Goal: Task Accomplishment & Management: Complete application form

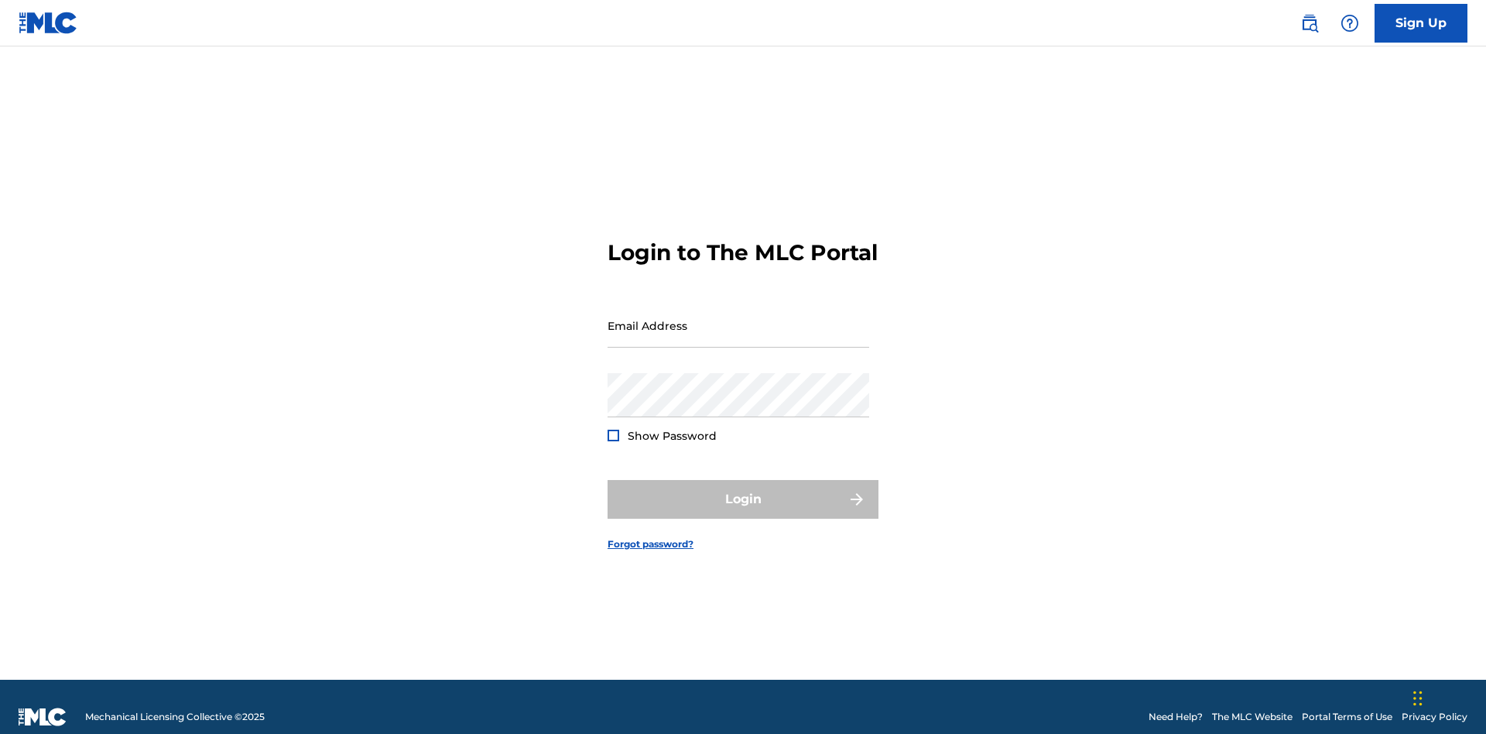
scroll to position [20, 0]
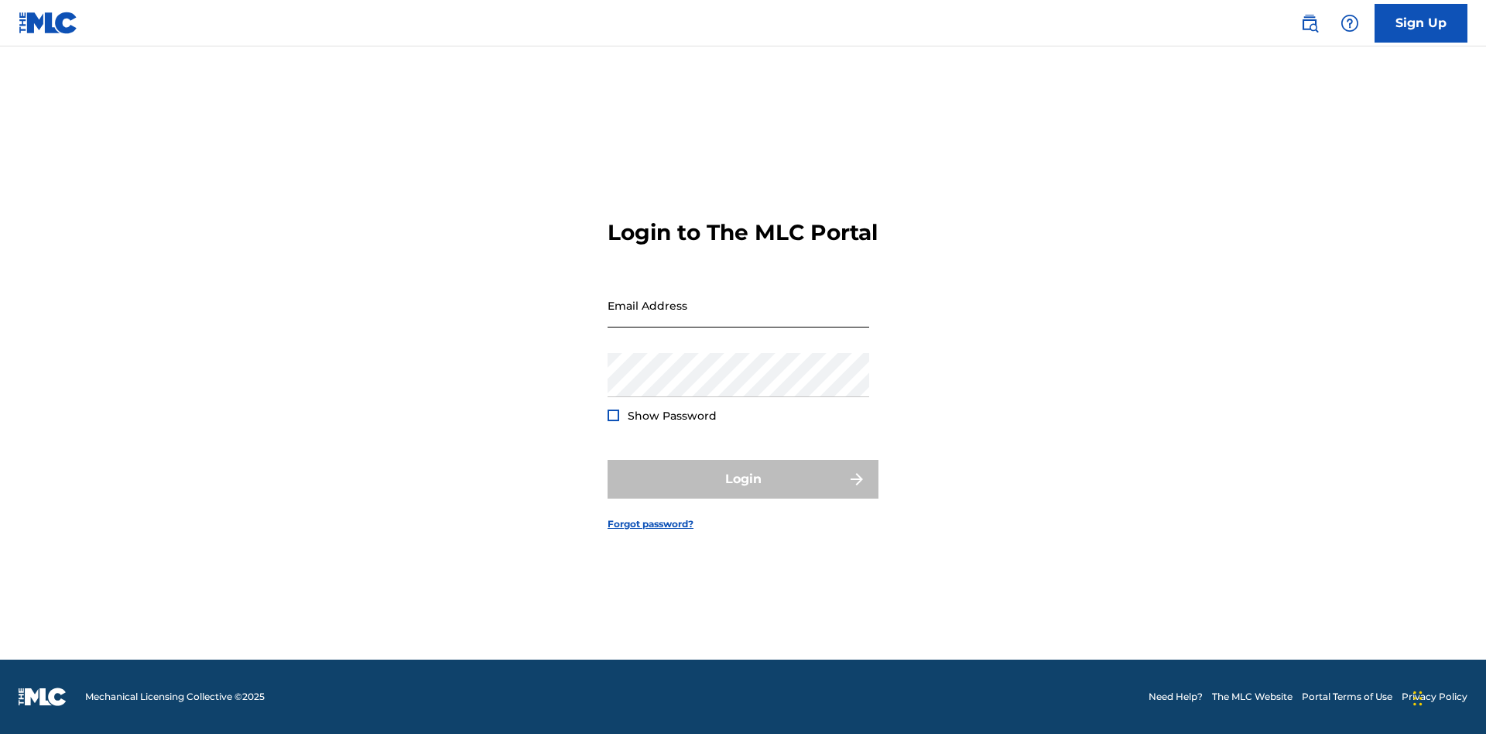
click at [738, 318] on input "Email Address" at bounding box center [738, 305] width 262 height 44
type input "[EMAIL_ADDRESS][DOMAIN_NAME]"
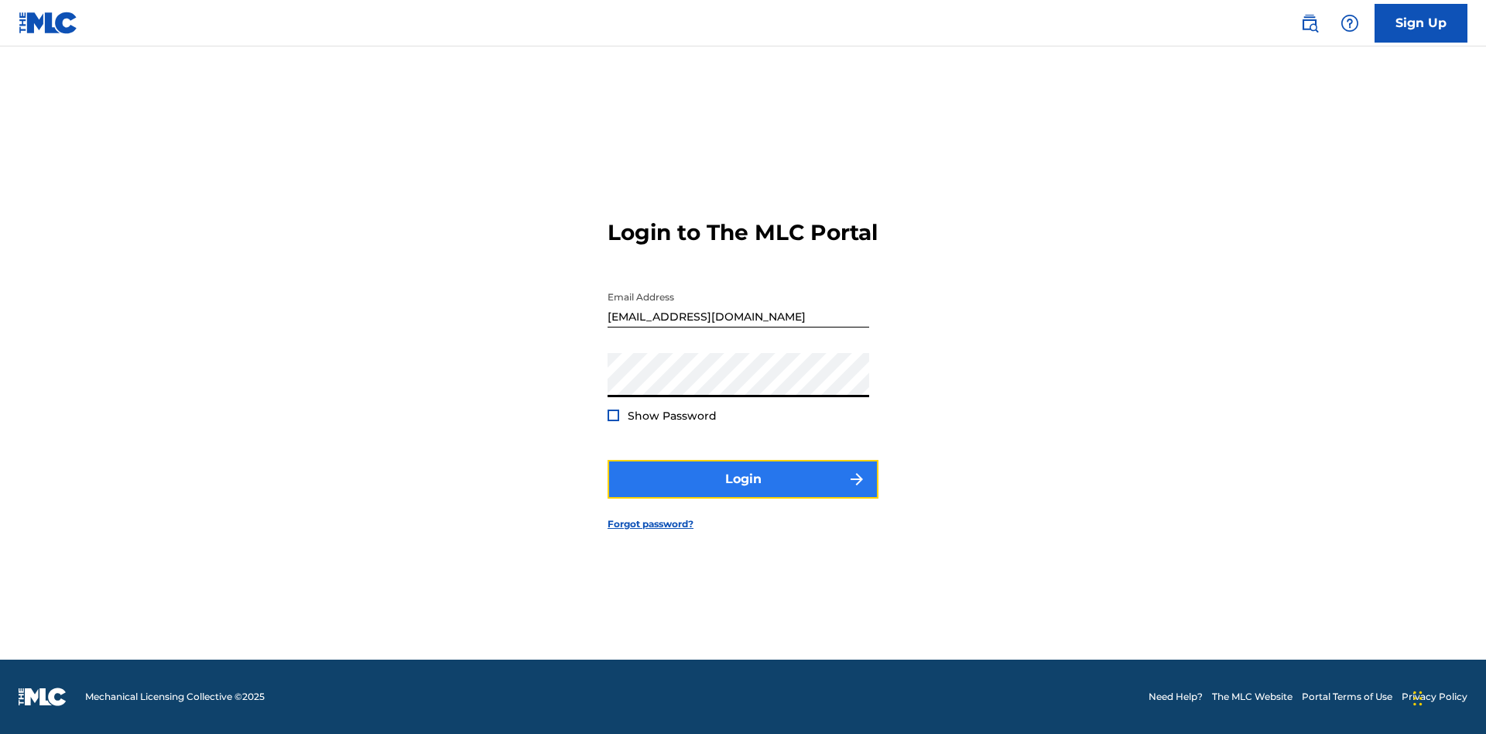
click at [743, 492] on button "Login" at bounding box center [742, 479] width 271 height 39
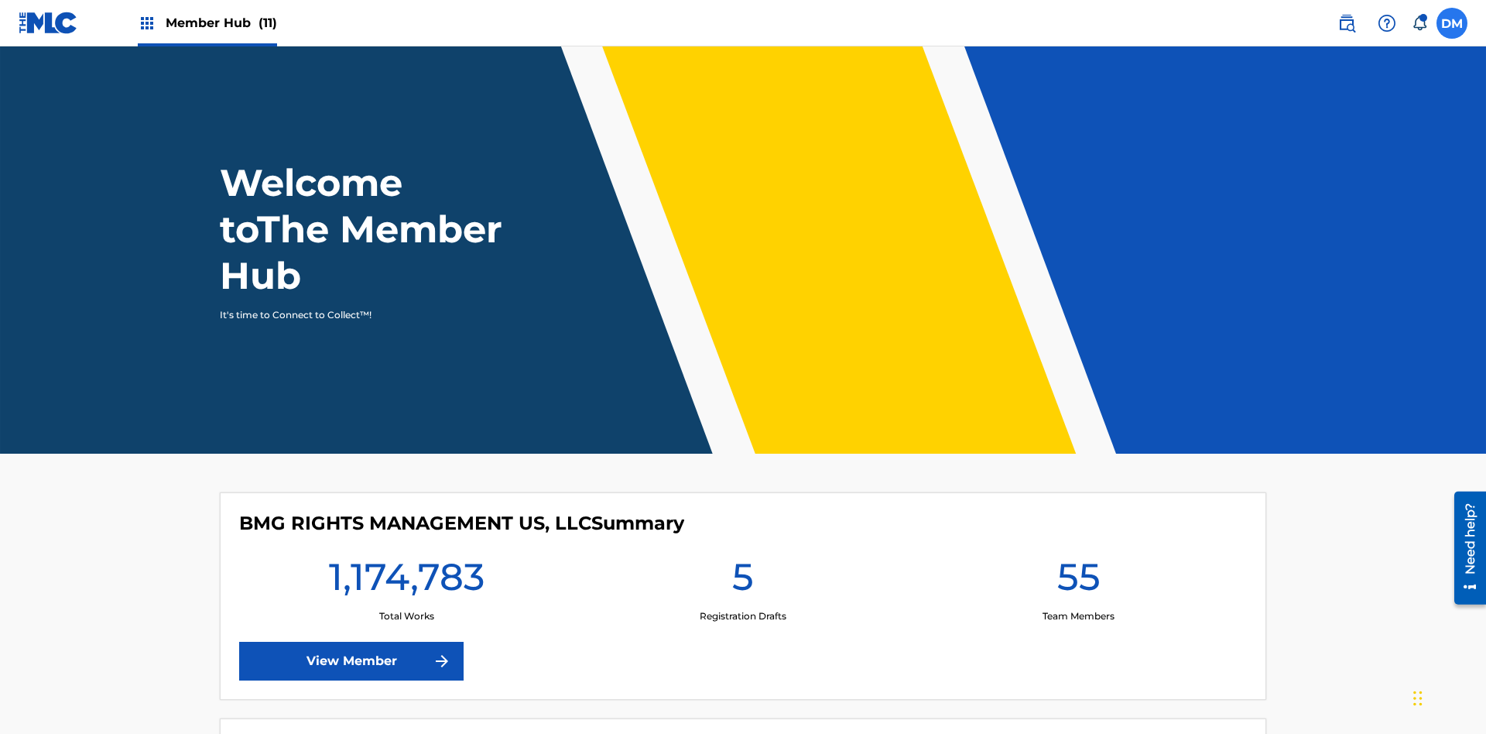
click at [1452, 22] on label at bounding box center [1451, 23] width 31 height 31
click at [1452, 23] on input "DM Duke McTesterson duke.mctesterson@gmail.com Notification Preferences Profile…" at bounding box center [1452, 23] width 0 height 0
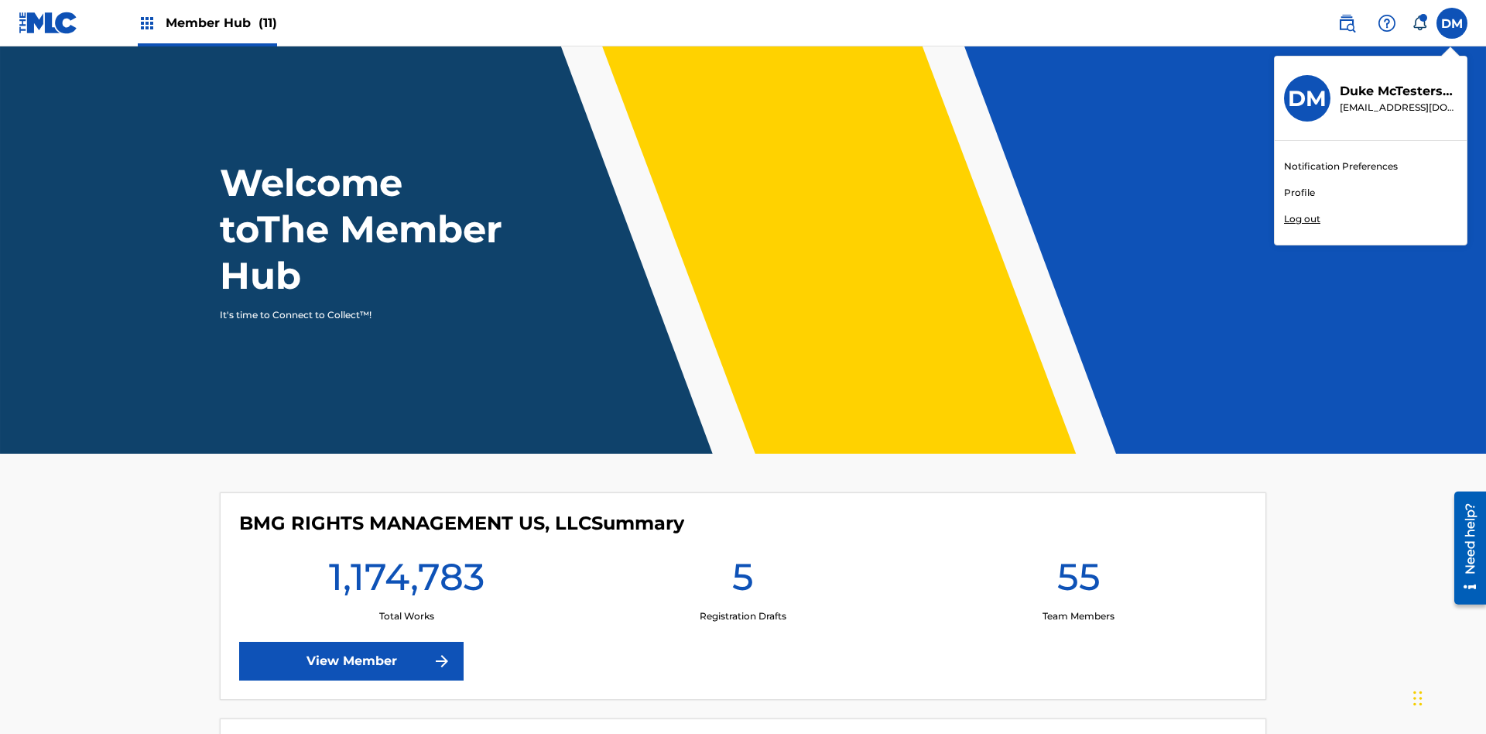
scroll to position [93, 0]
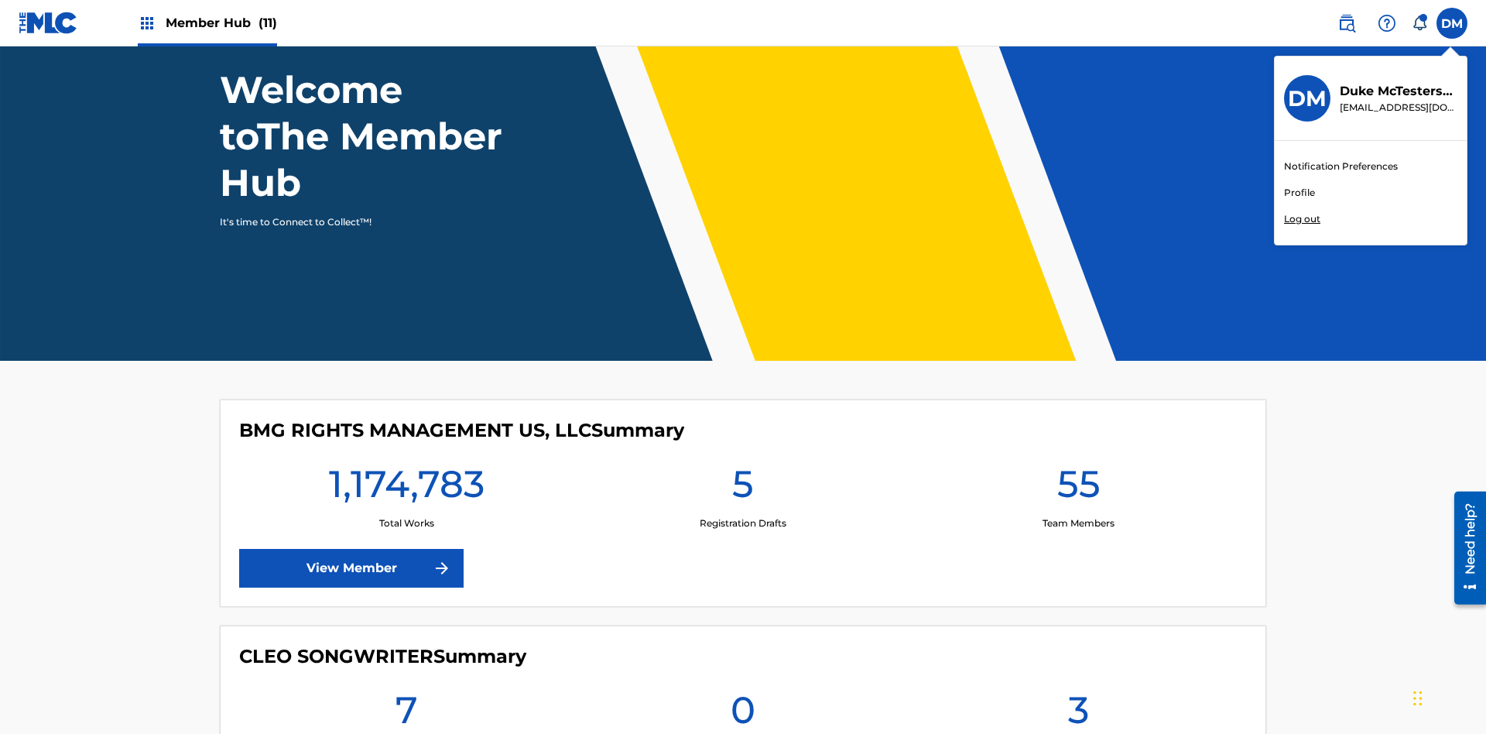
click at [1298, 193] on link "Profile" at bounding box center [1299, 193] width 31 height 14
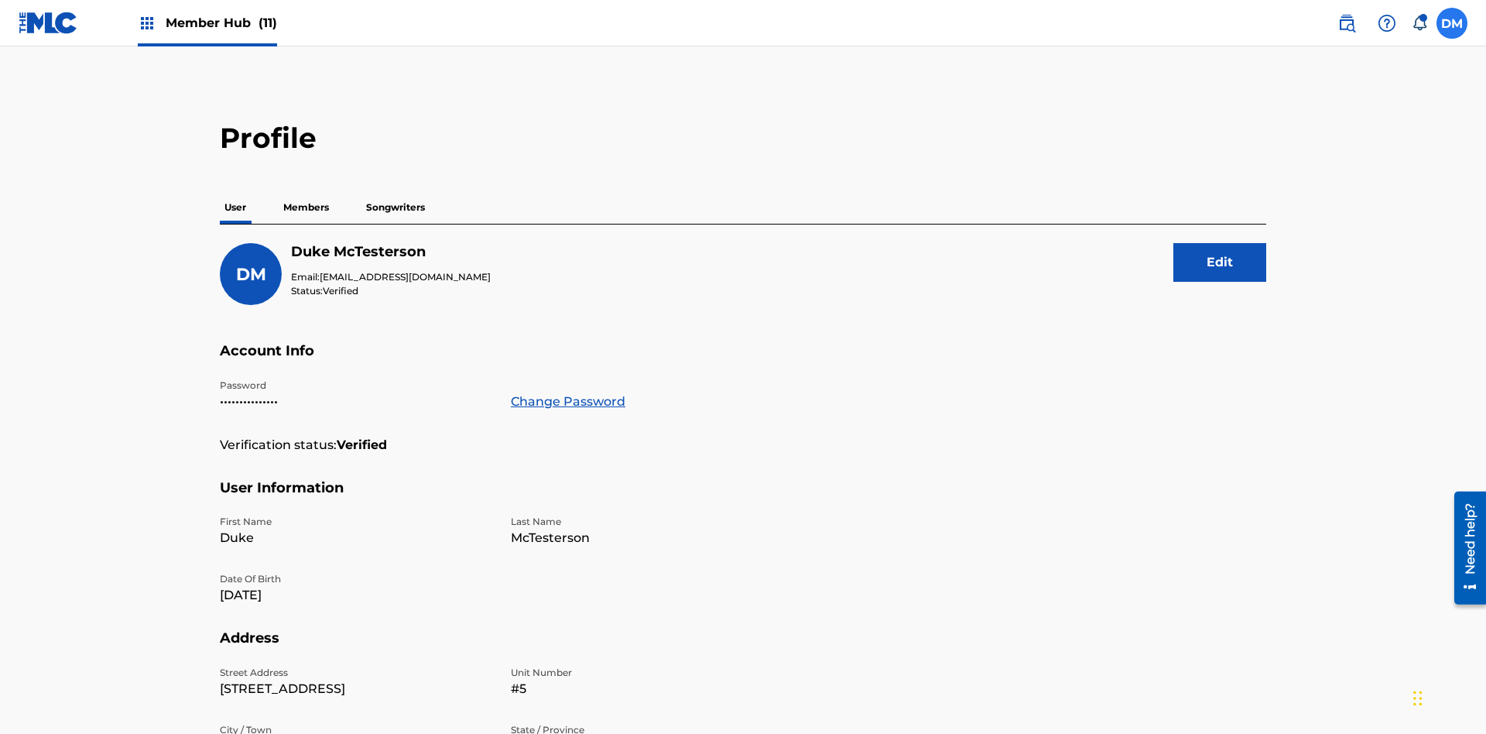
scroll to position [98, 0]
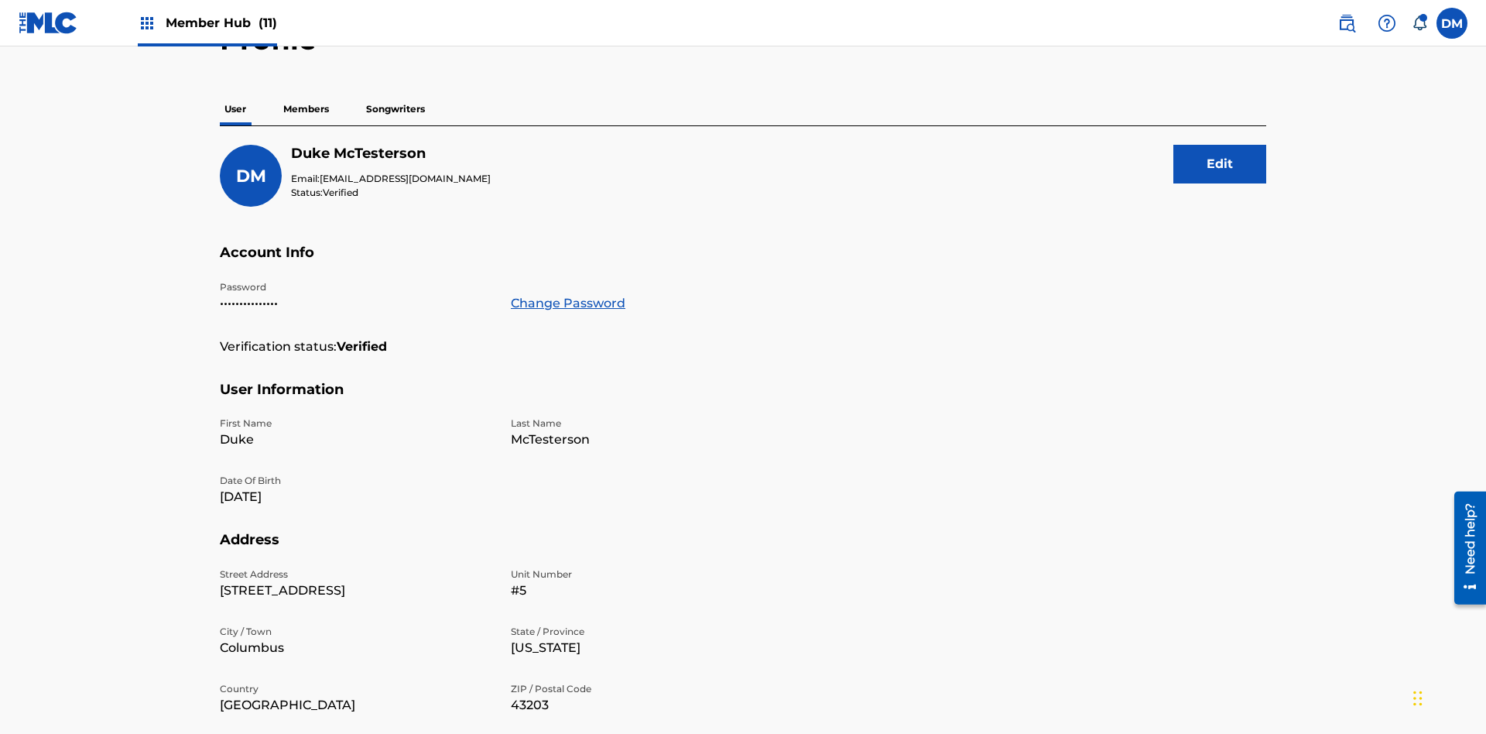
click at [306, 109] on p "Members" at bounding box center [306, 109] width 55 height 32
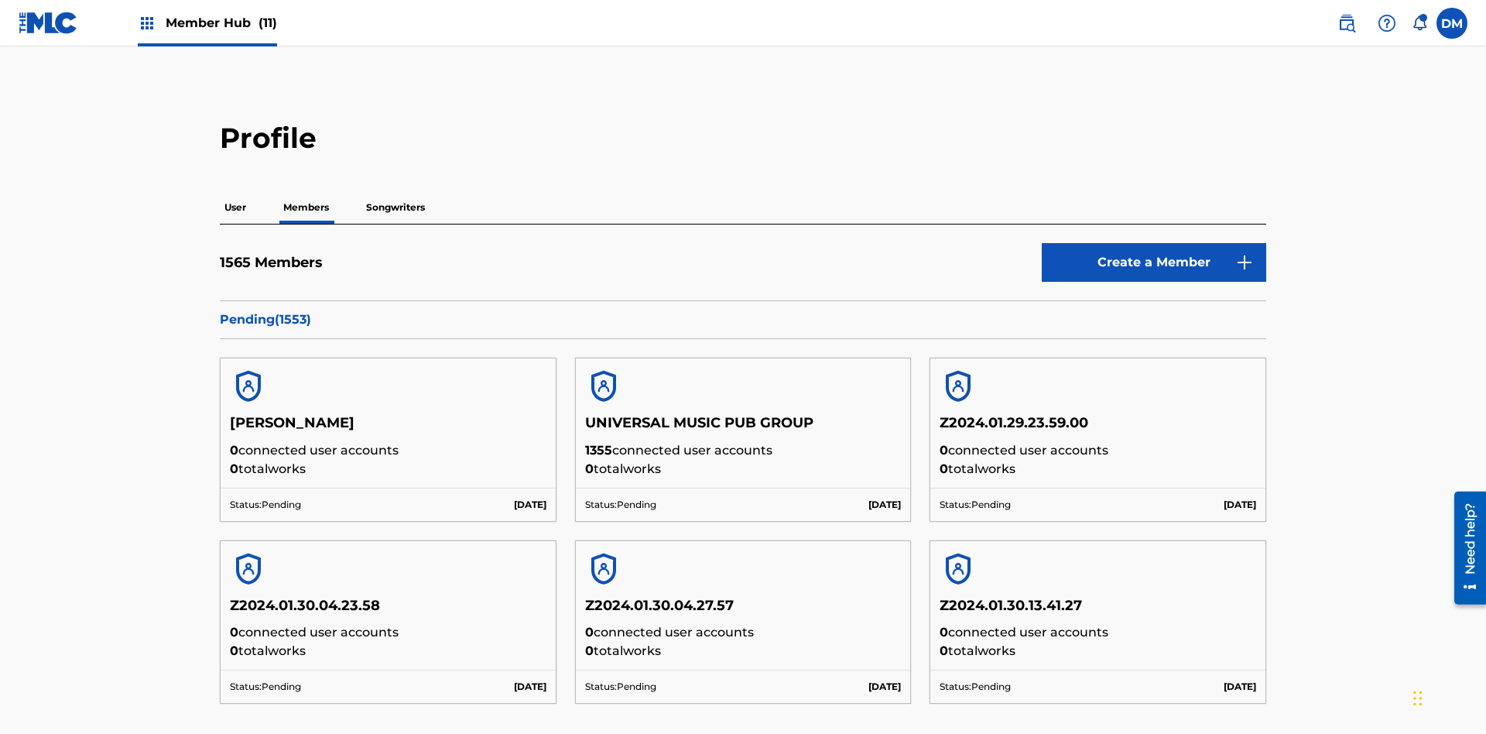
scroll to position [150, 0]
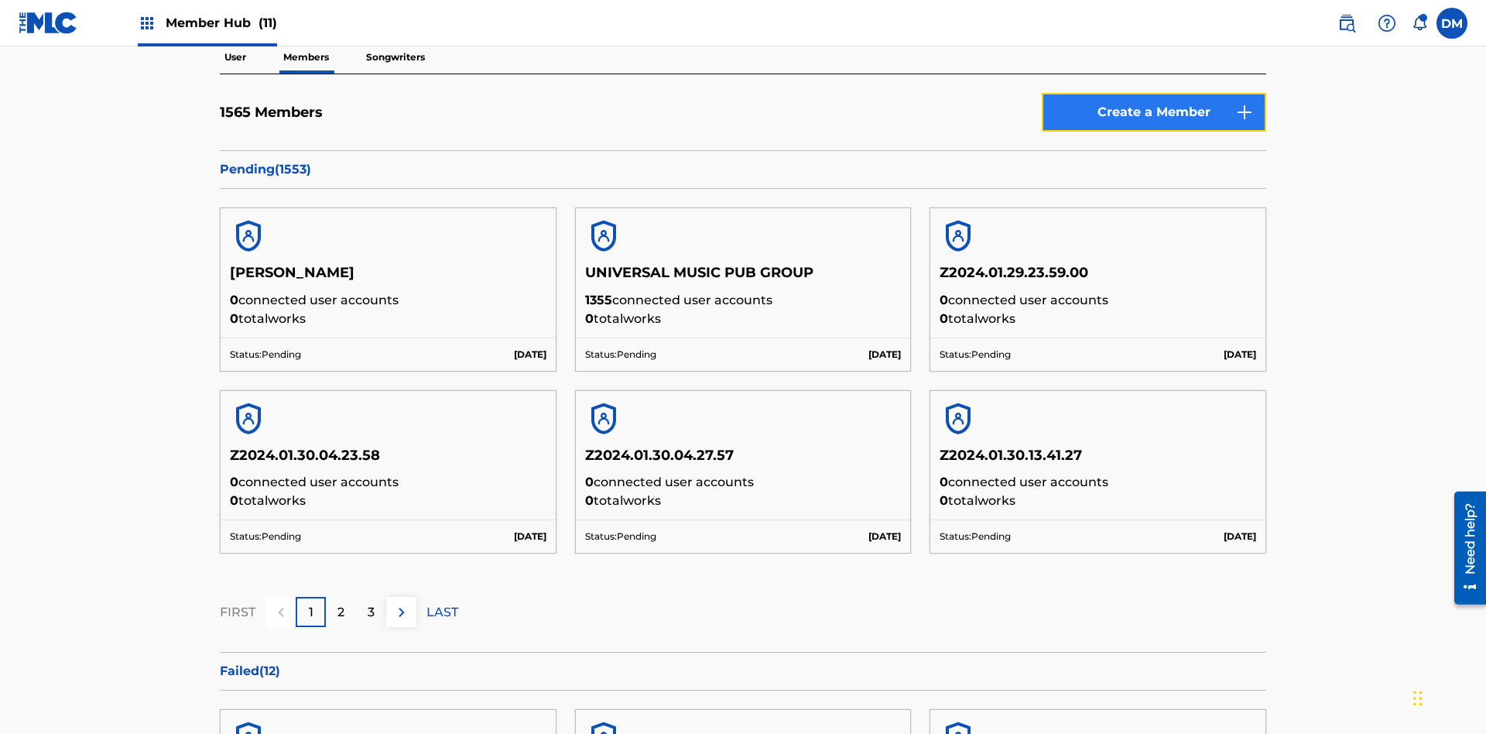
click at [1154, 112] on link "Create a Member" at bounding box center [1154, 112] width 224 height 39
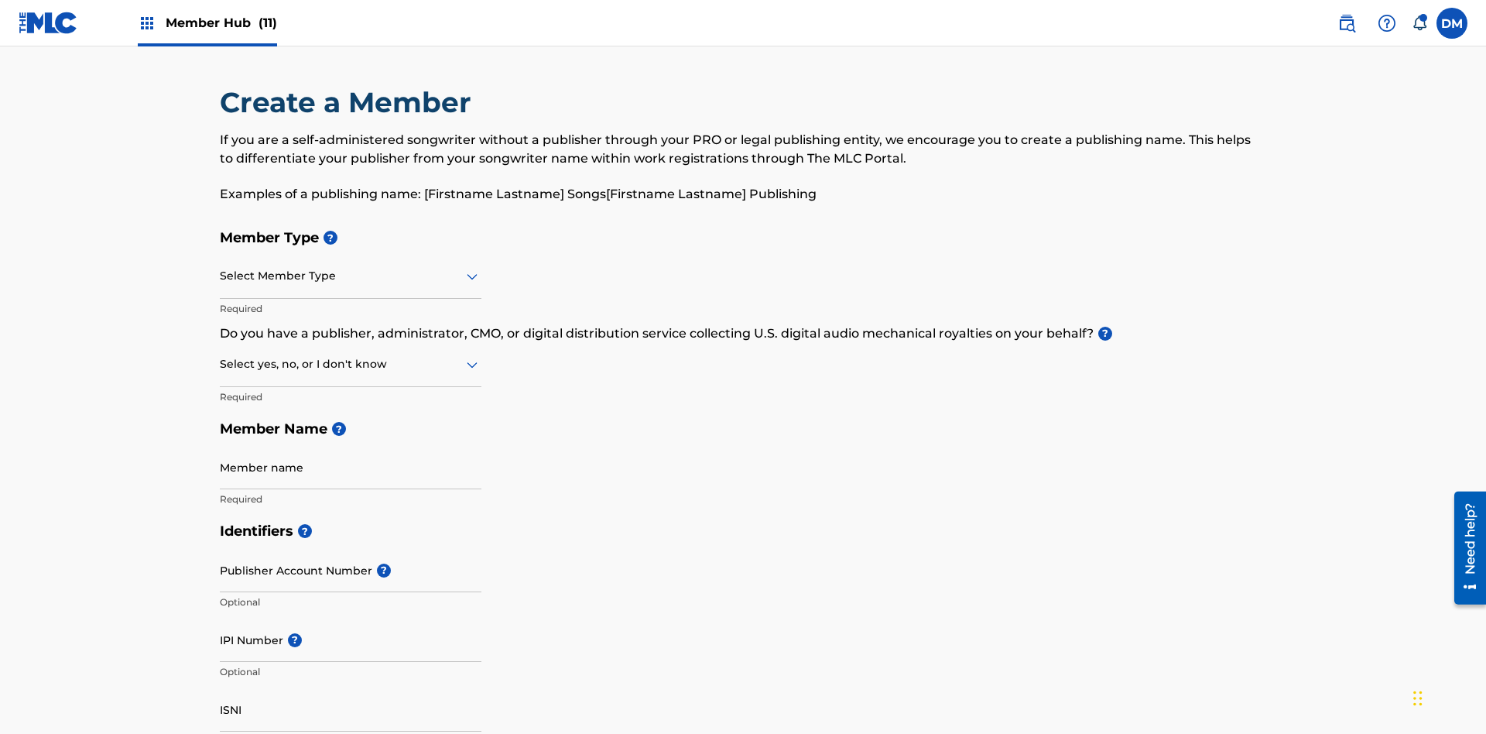
scroll to position [175, 0]
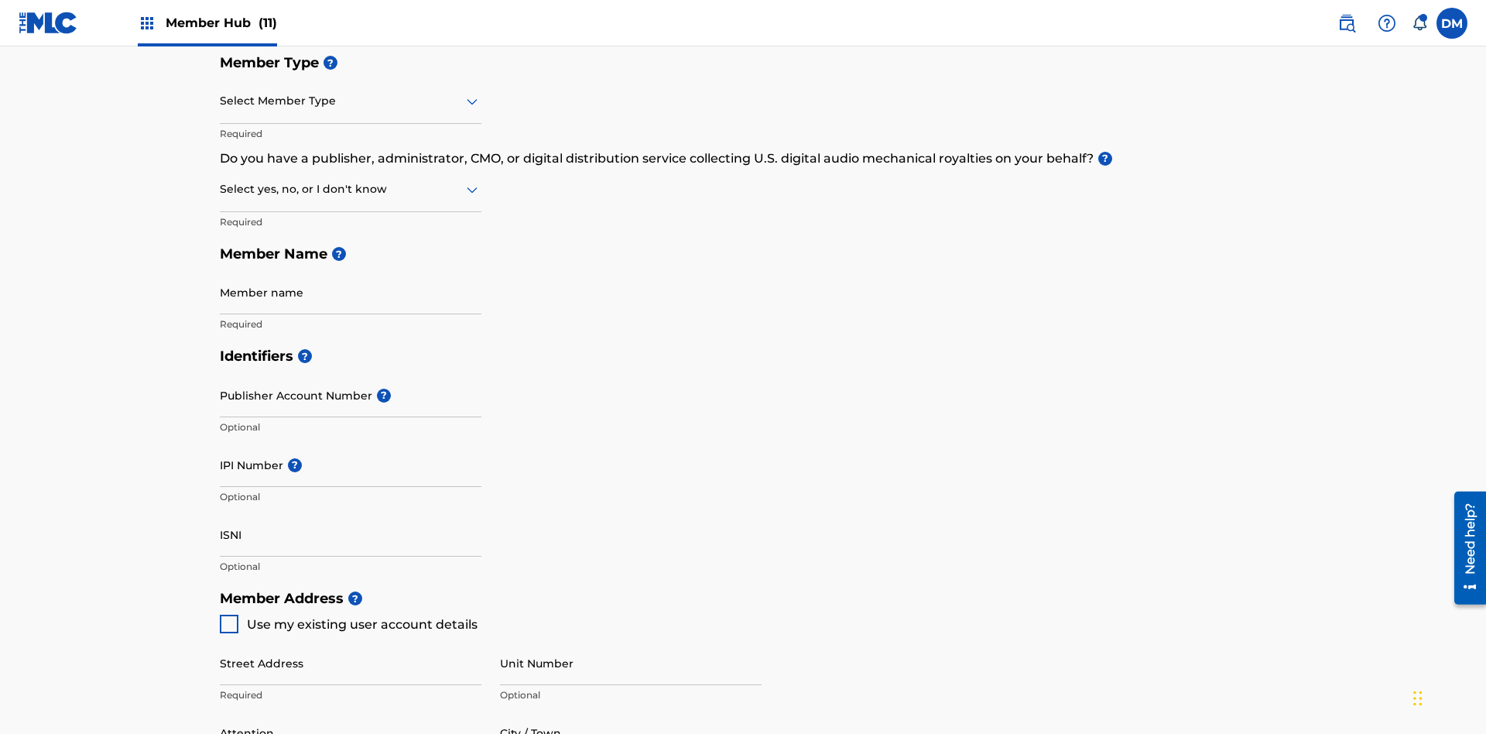
click at [221, 101] on input "text" at bounding box center [221, 101] width 3 height 16
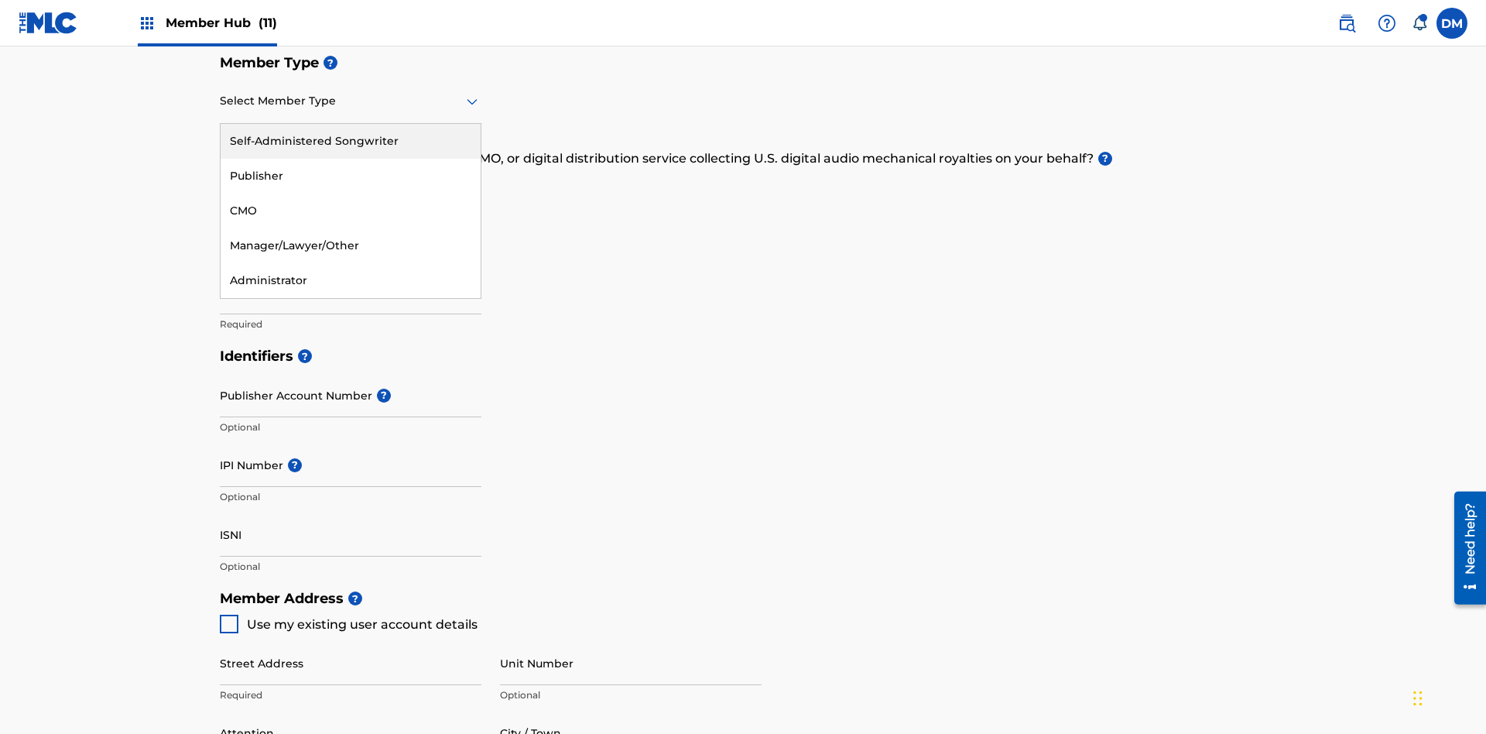
click at [351, 176] on div "Publisher" at bounding box center [351, 176] width 260 height 35
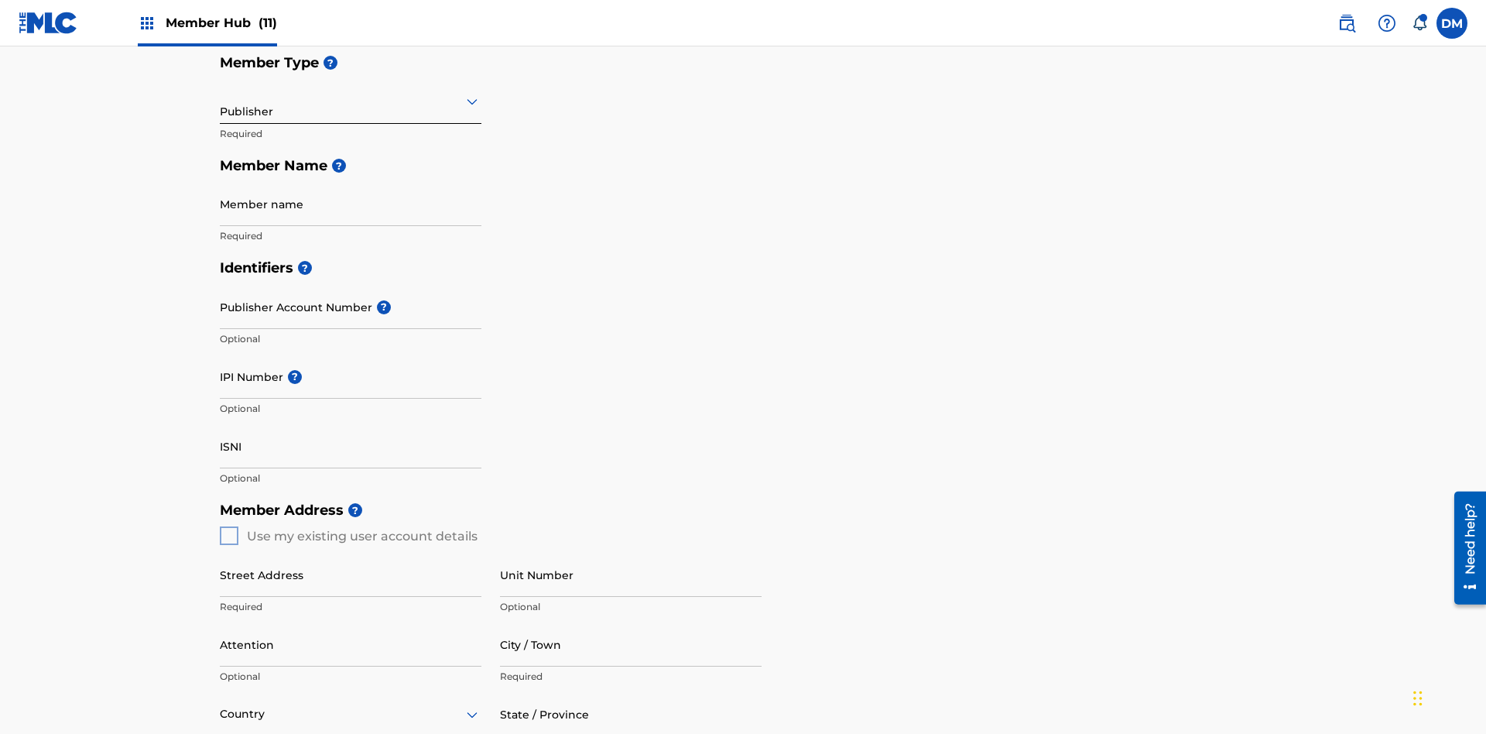
click at [221, 101] on input "text" at bounding box center [221, 101] width 3 height 16
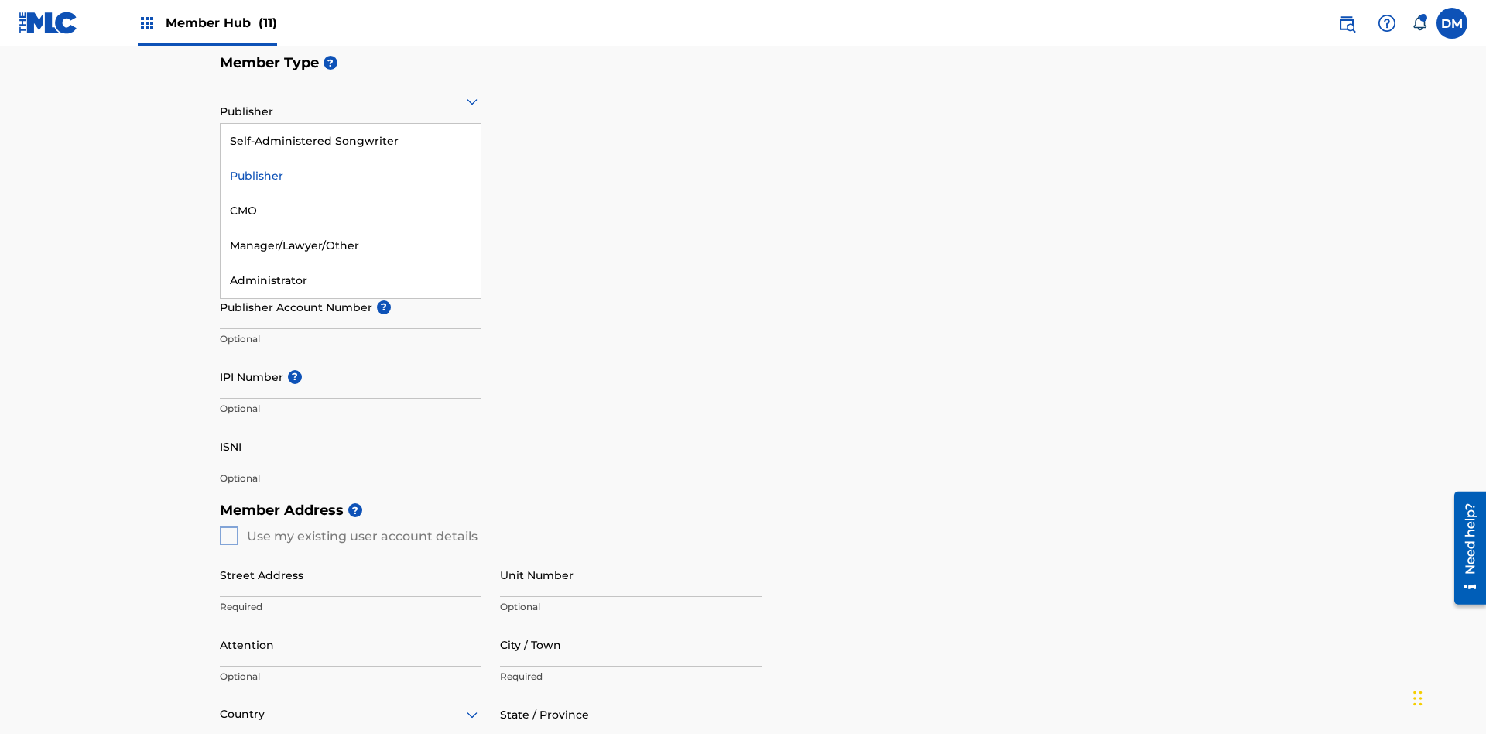
click at [351, 210] on div "CMO" at bounding box center [351, 210] width 260 height 35
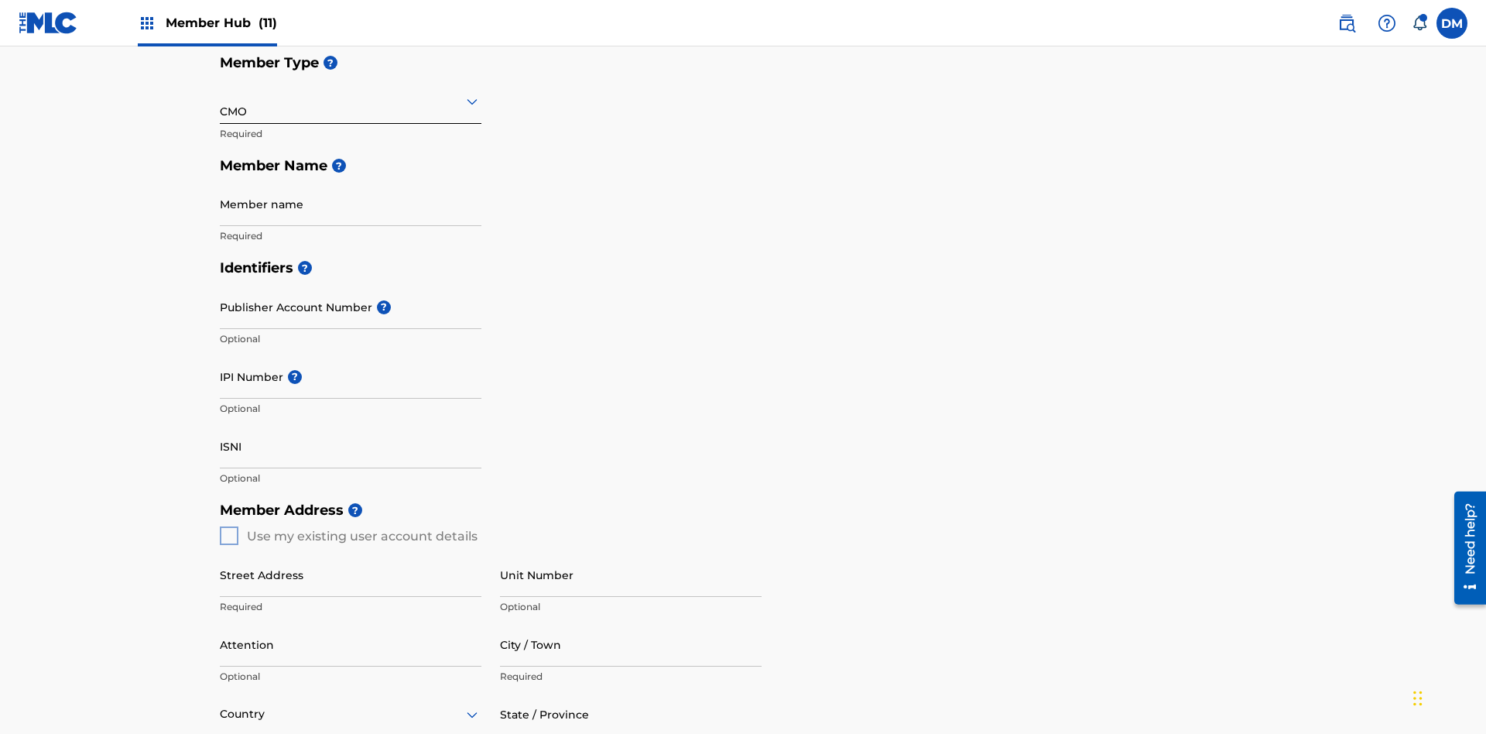
click at [221, 101] on input "text" at bounding box center [221, 101] width 3 height 16
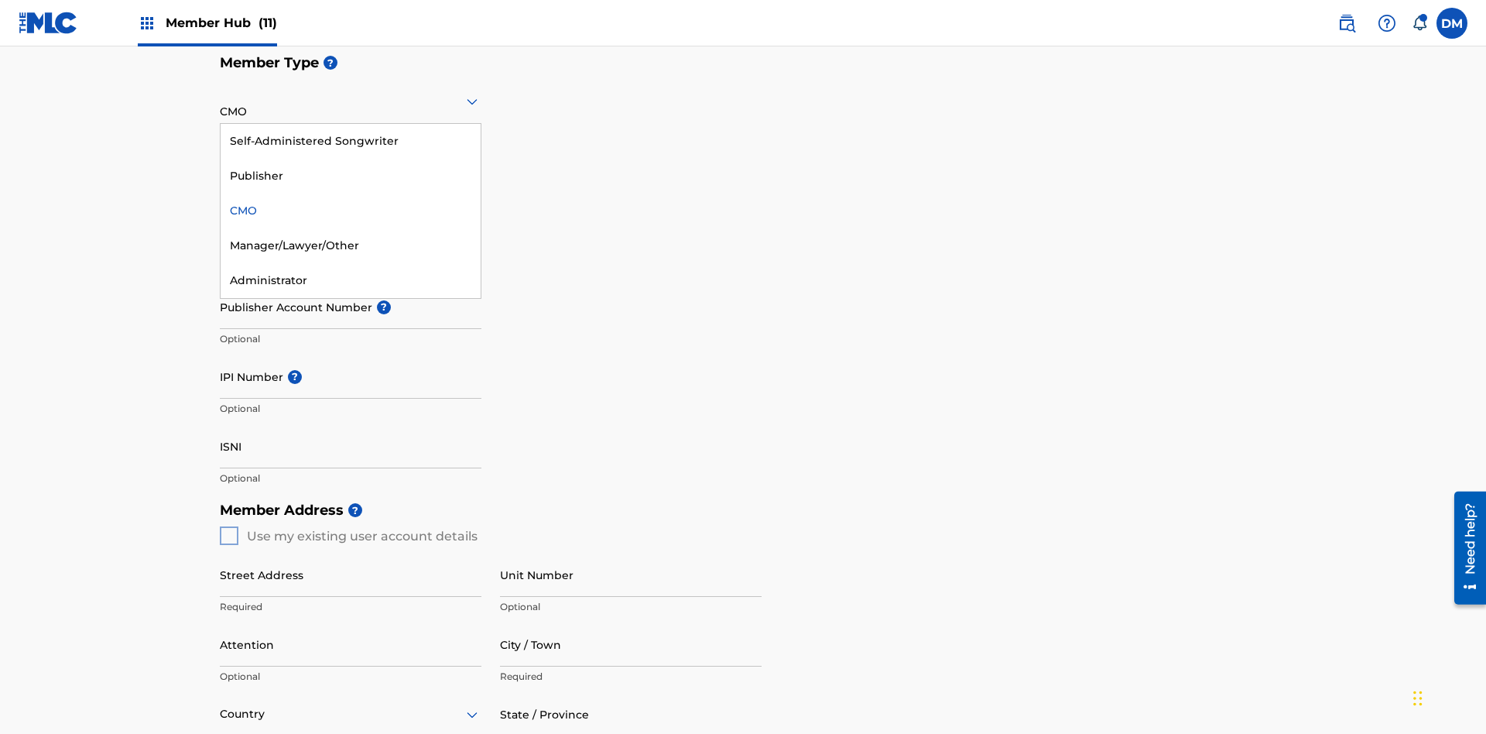
click at [351, 141] on div "Self-Administered Songwriter" at bounding box center [351, 141] width 260 height 35
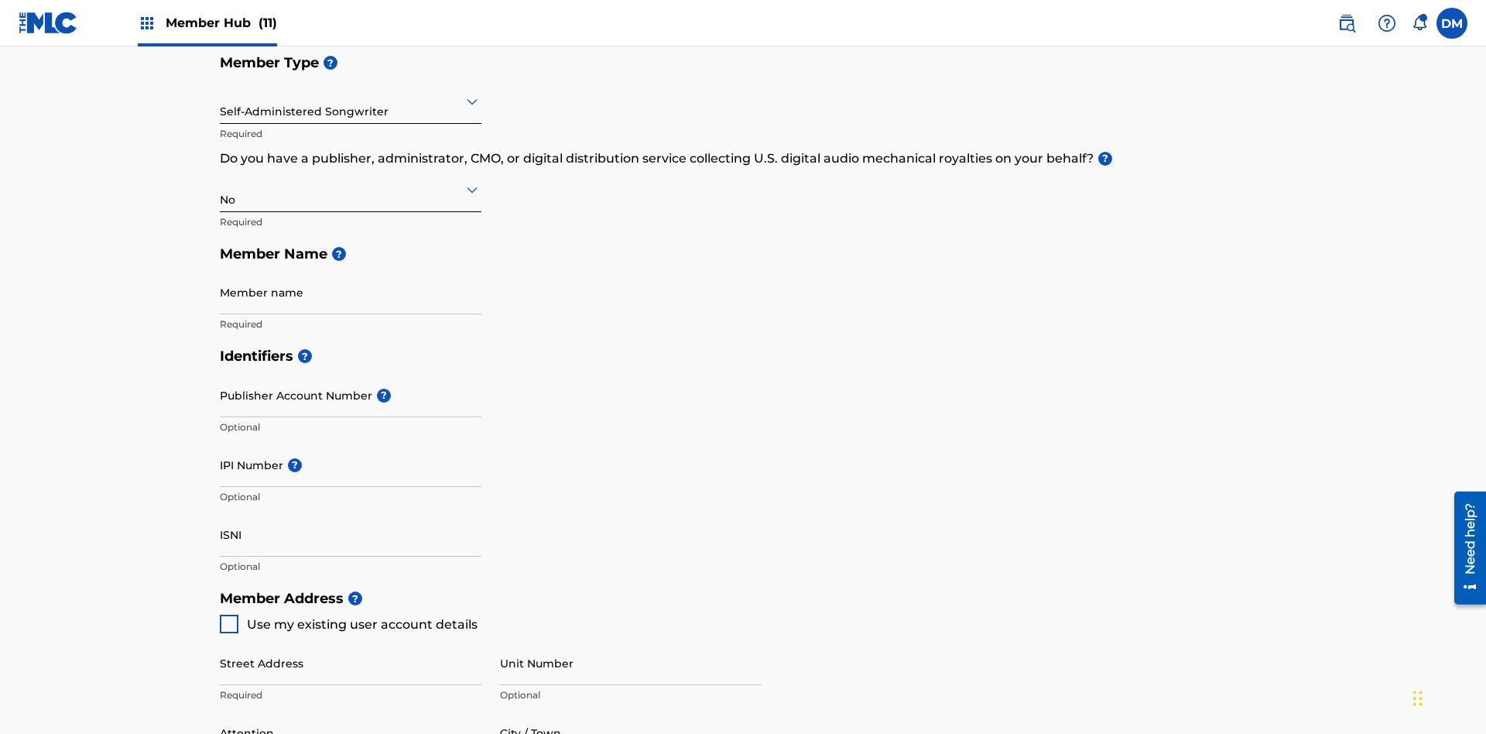
scroll to position [696, 0]
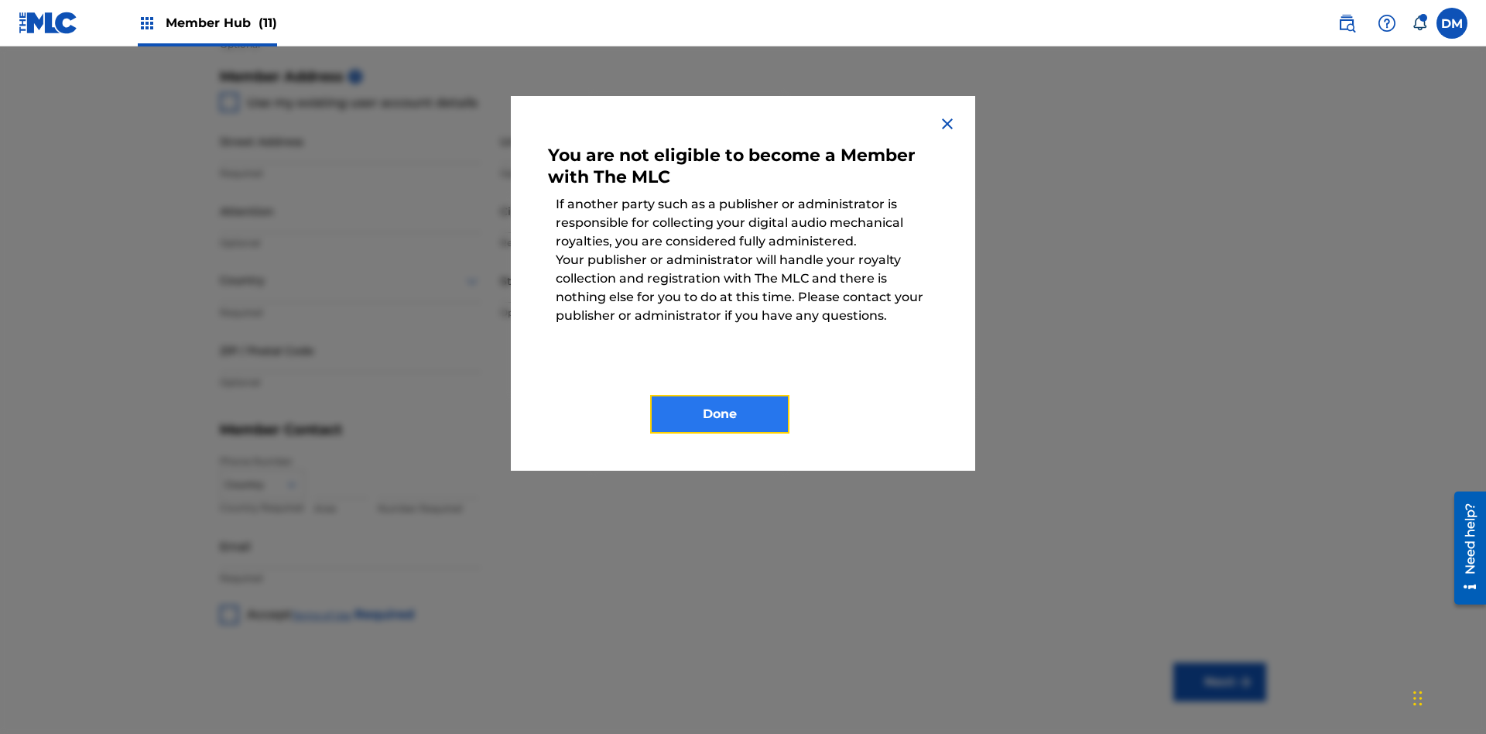
click at [720, 414] on button "Done" at bounding box center [719, 414] width 139 height 39
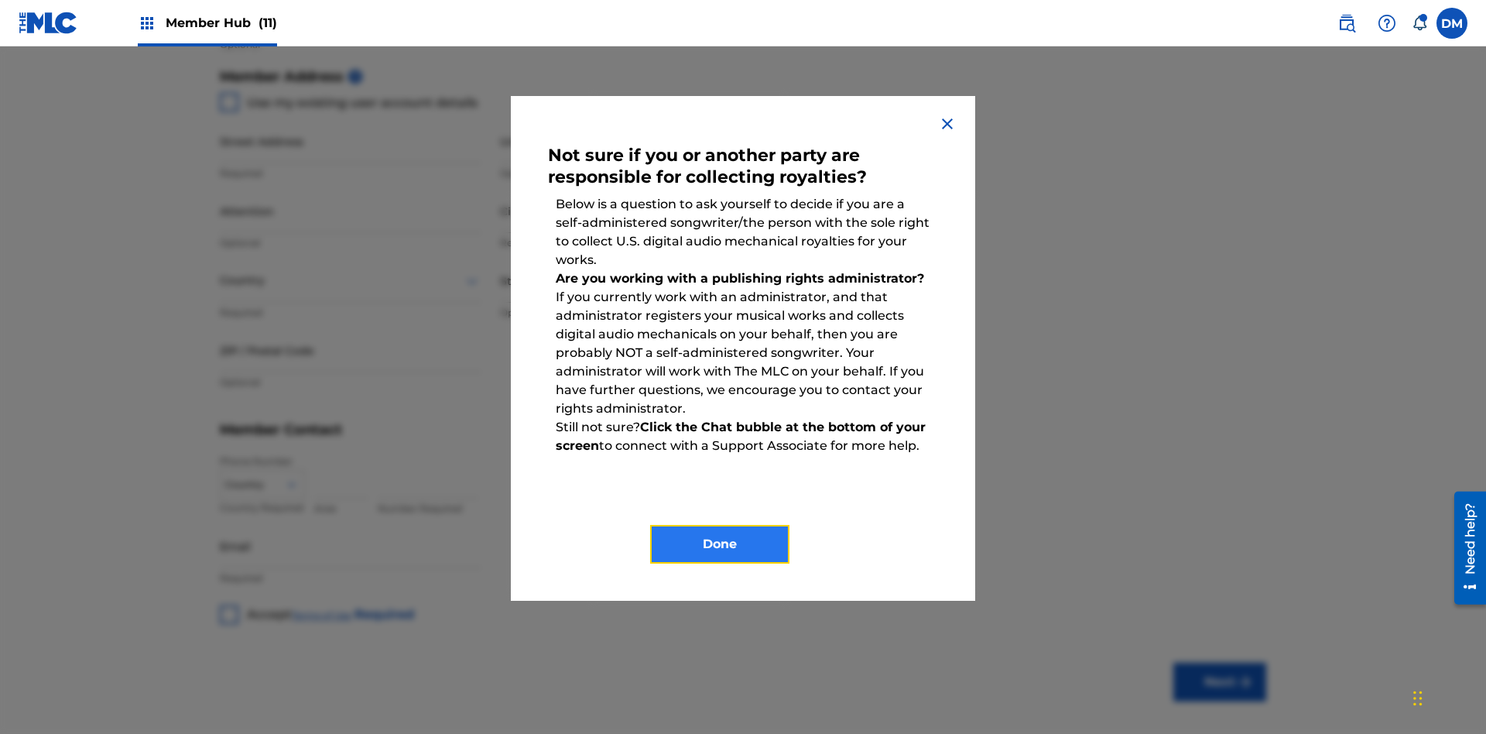
click at [720, 544] on button "Done" at bounding box center [719, 544] width 139 height 39
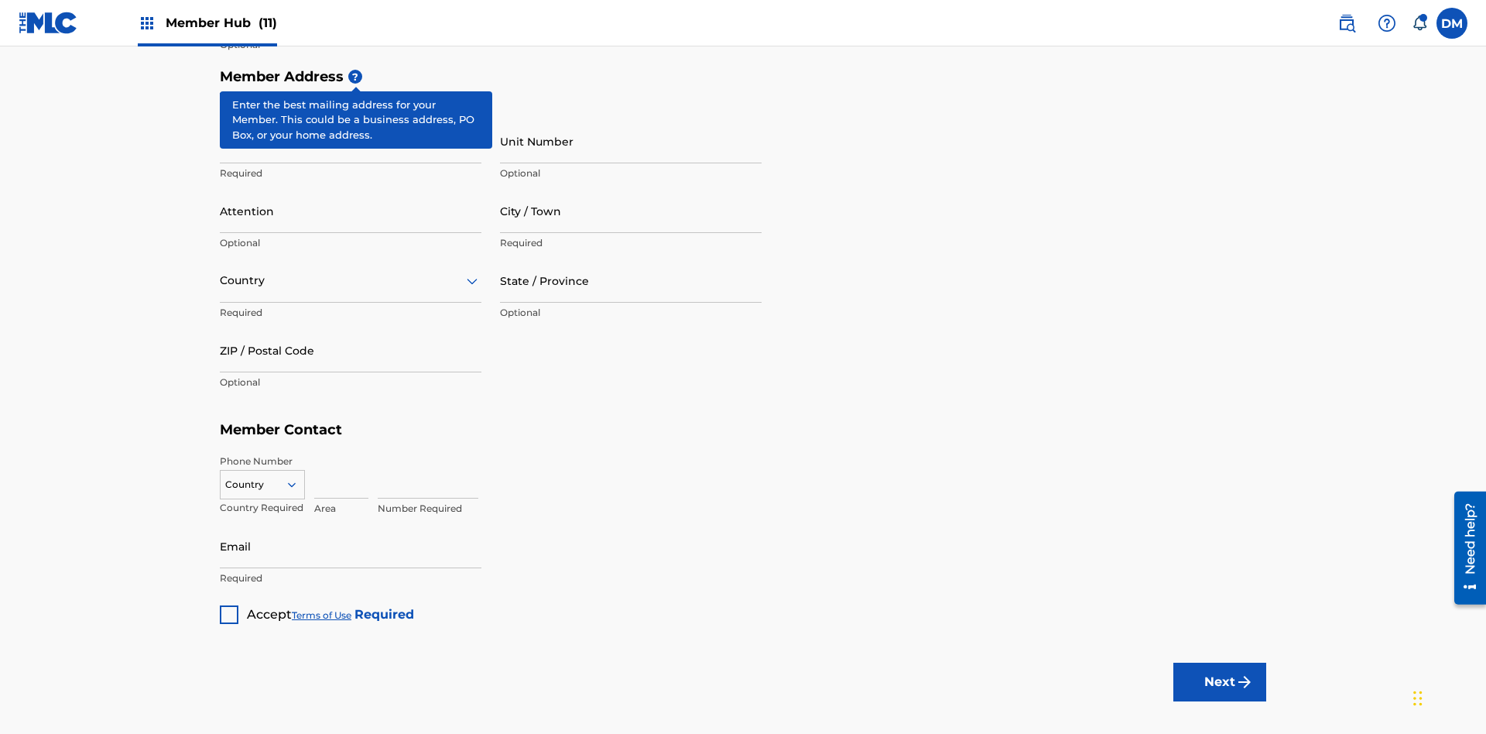
type input "Z2025.09.22.04.30.39"
click at [351, 119] on input "Street Address" at bounding box center [351, 141] width 262 height 44
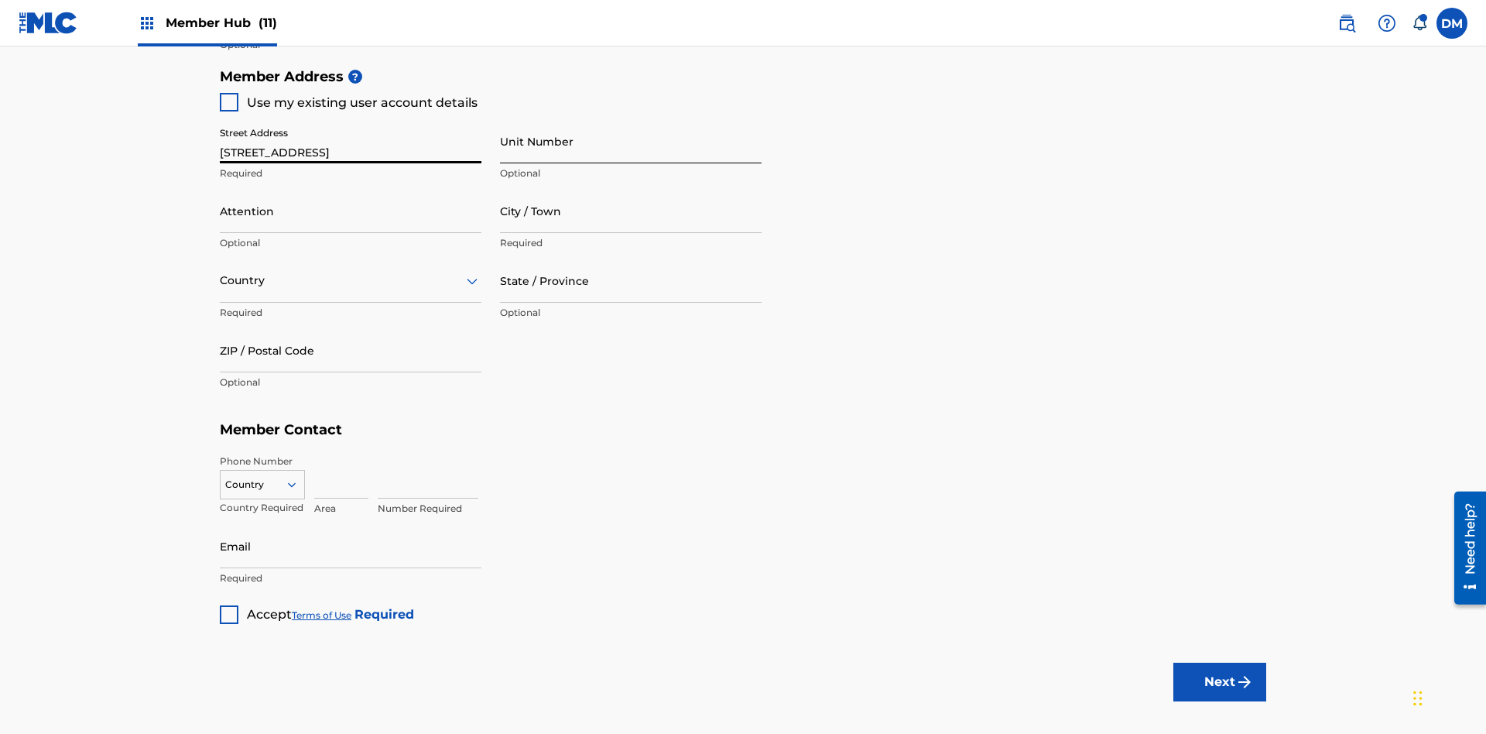
type input "123 Main St"
click at [631, 119] on input "Unit Number" at bounding box center [631, 141] width 262 height 44
type input "Unit A"
click at [351, 189] on input "Attention" at bounding box center [351, 211] width 262 height 44
type input "Steve"
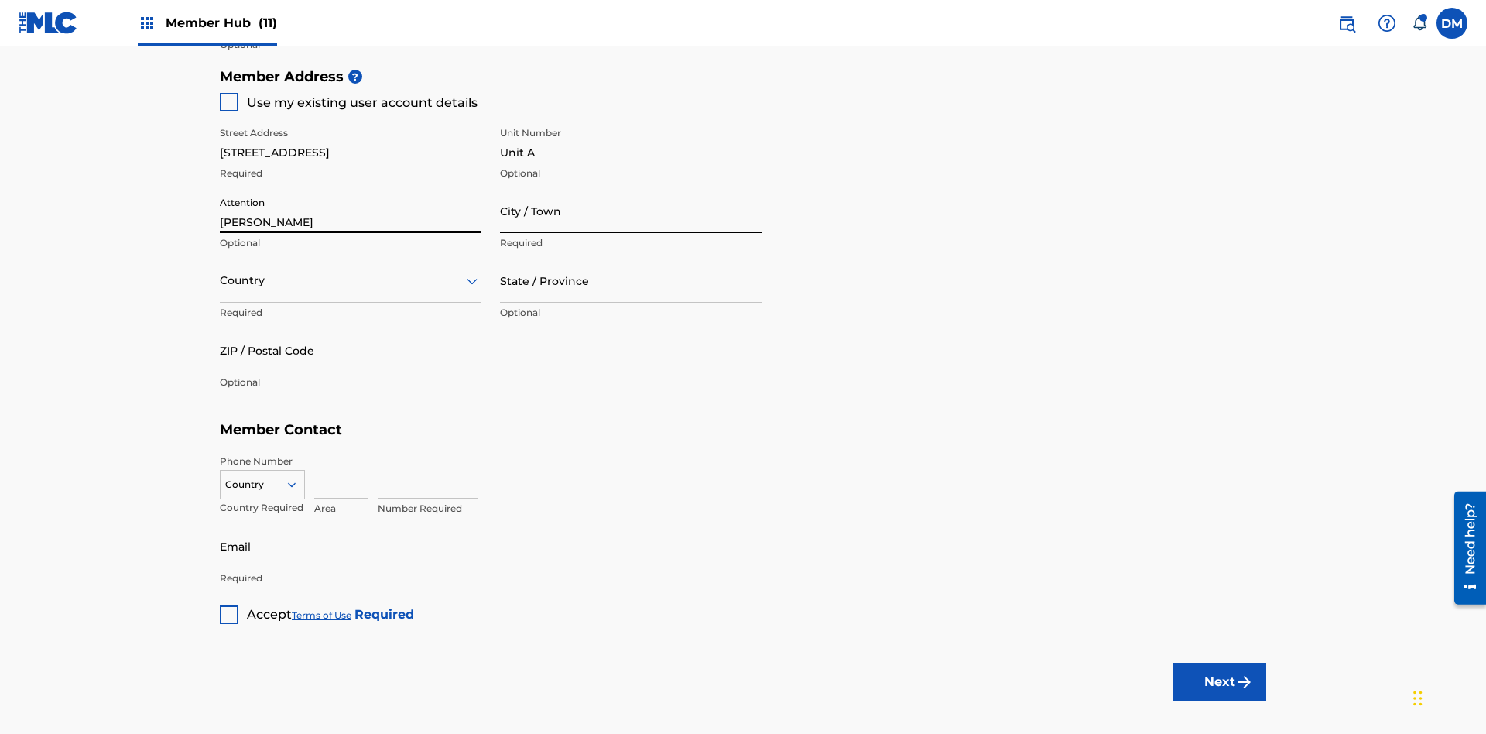
click at [631, 189] on input "City / Town" at bounding box center [631, 211] width 262 height 44
type input "London"
click at [221, 272] on input "text" at bounding box center [221, 280] width 3 height 16
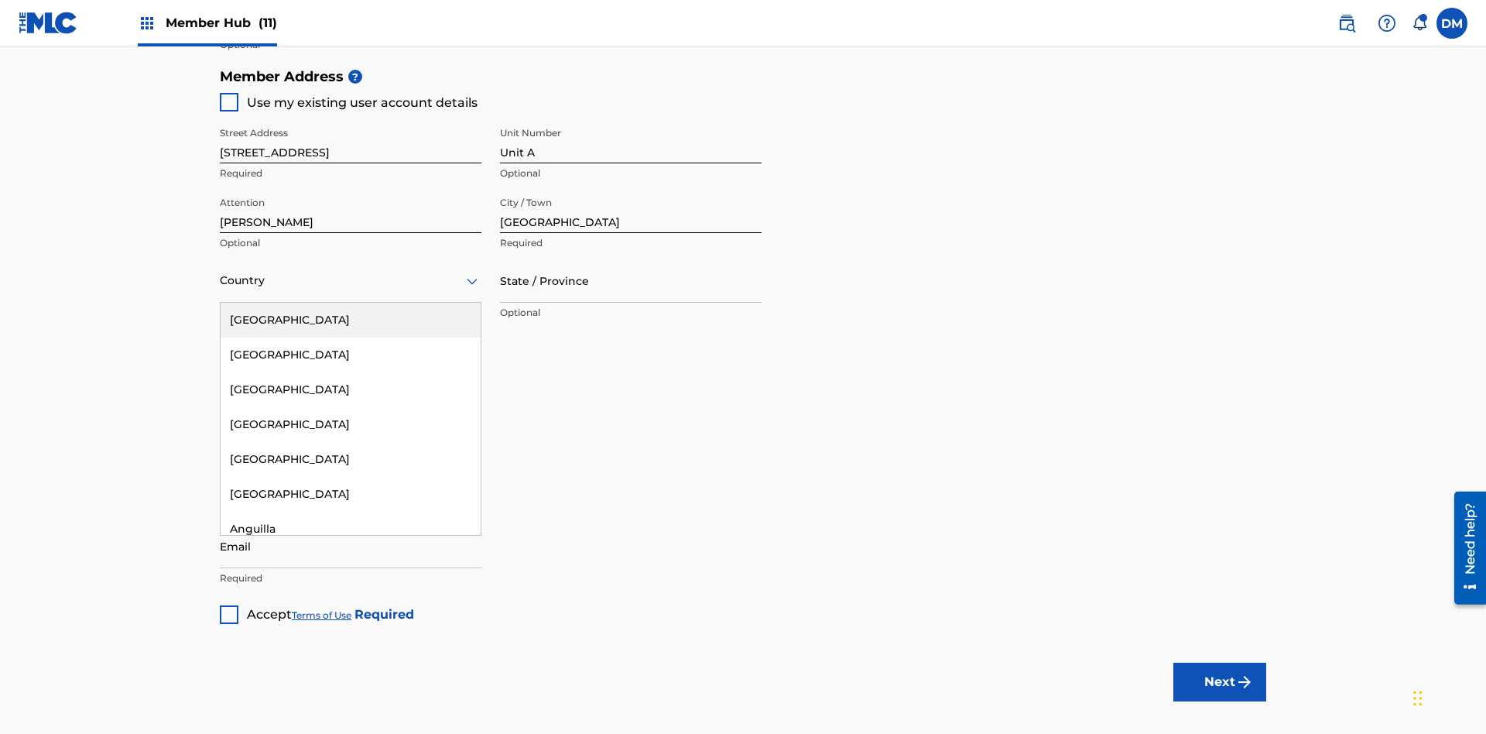
click at [351, 303] on div "United States" at bounding box center [351, 320] width 260 height 35
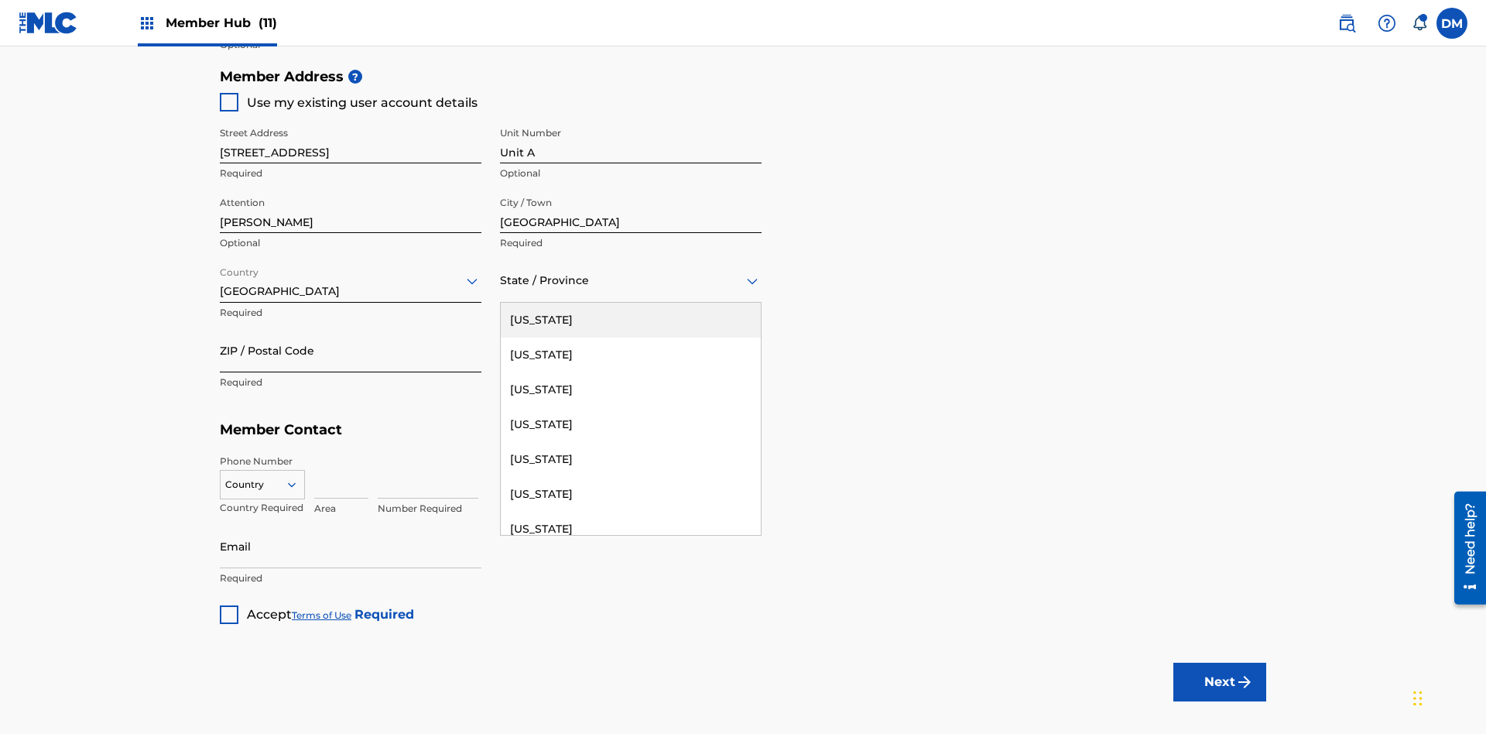
click at [351, 328] on input "ZIP / Postal Code" at bounding box center [351, 350] width 262 height 44
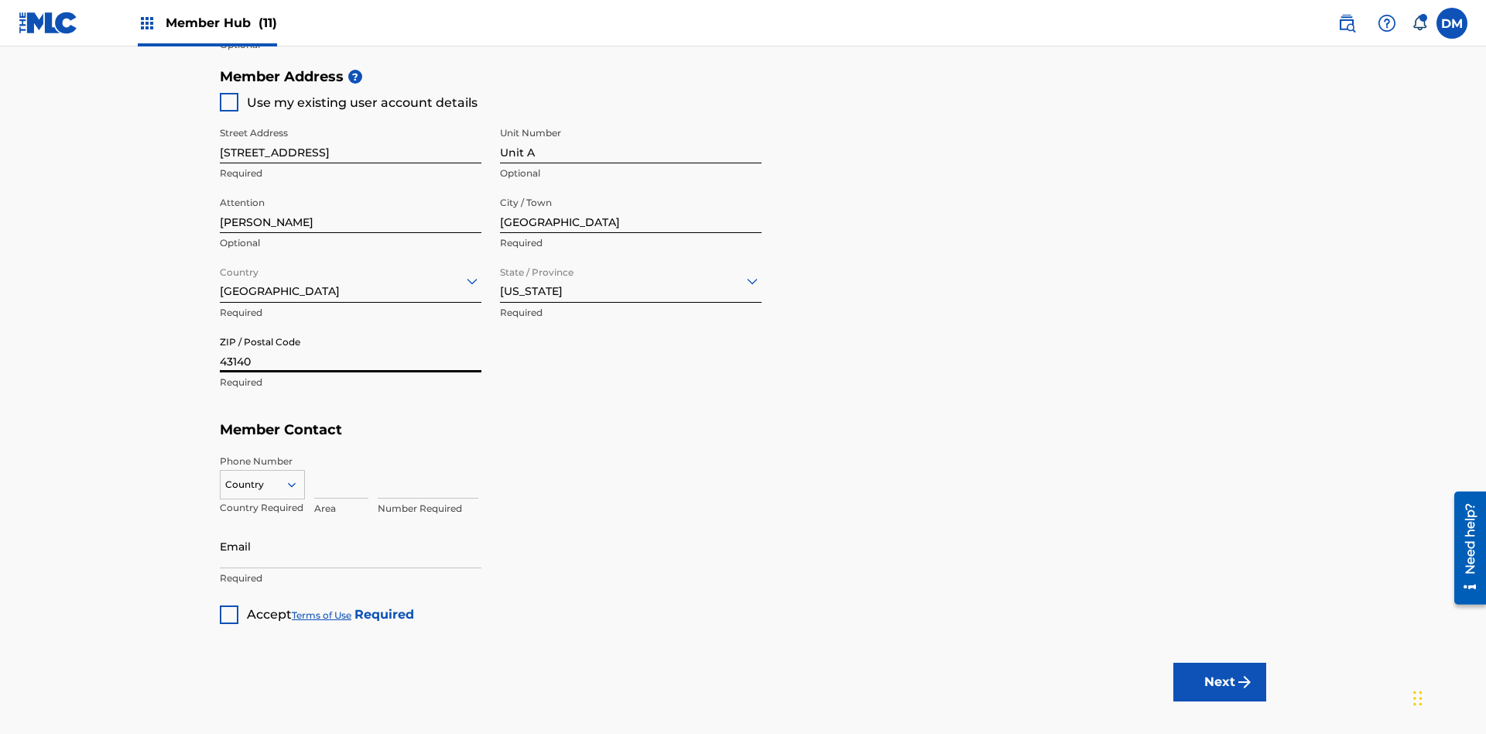
type input "43140"
click at [298, 477] on icon at bounding box center [292, 484] width 14 height 14
click at [262, 493] on div "US, CA +1" at bounding box center [263, 523] width 84 height 60
click at [341, 454] on input at bounding box center [341, 476] width 54 height 44
type input "740"
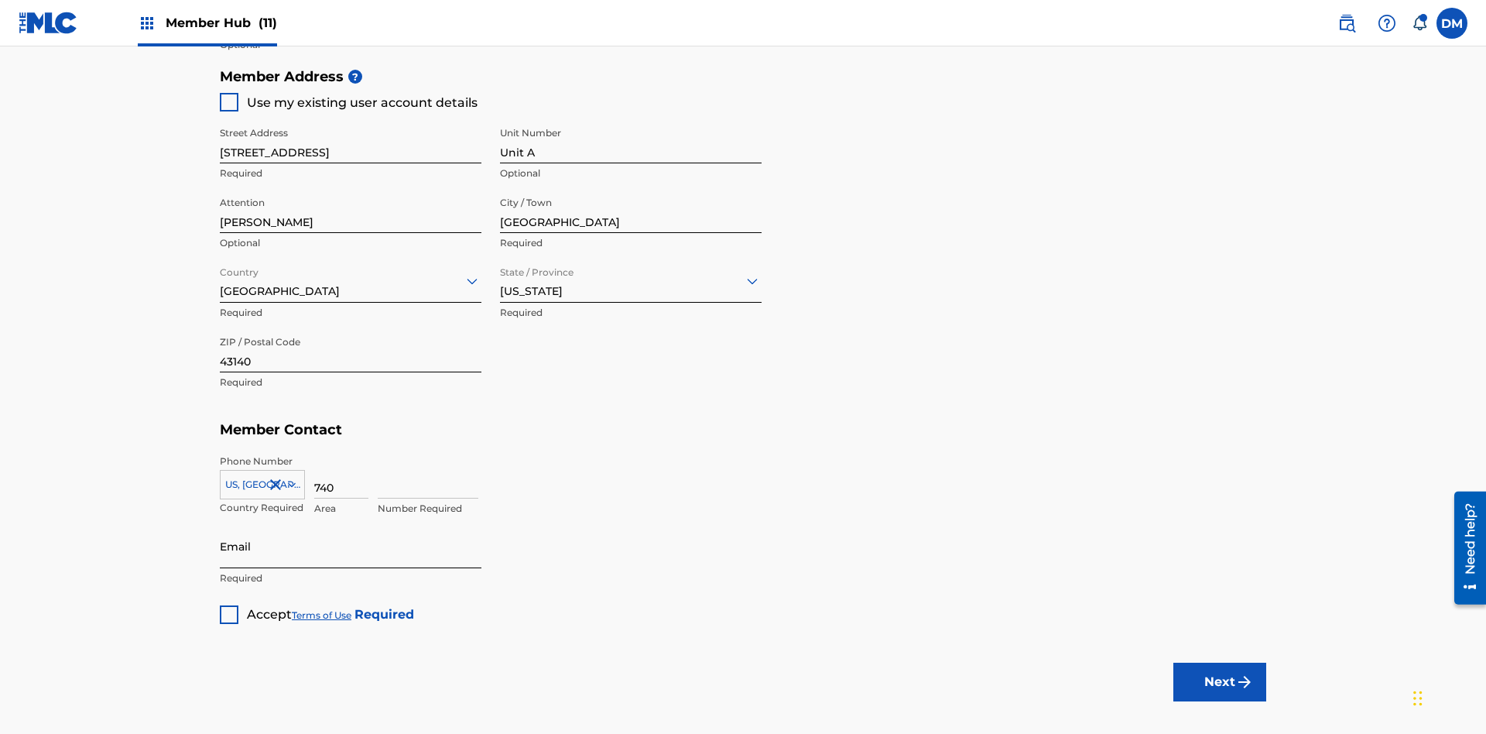
click at [428, 454] on input at bounding box center [428, 476] width 101 height 44
type input "8675309"
click at [351, 524] on input "Email" at bounding box center [351, 546] width 262 height 44
type input "SteveMiller@email.com"
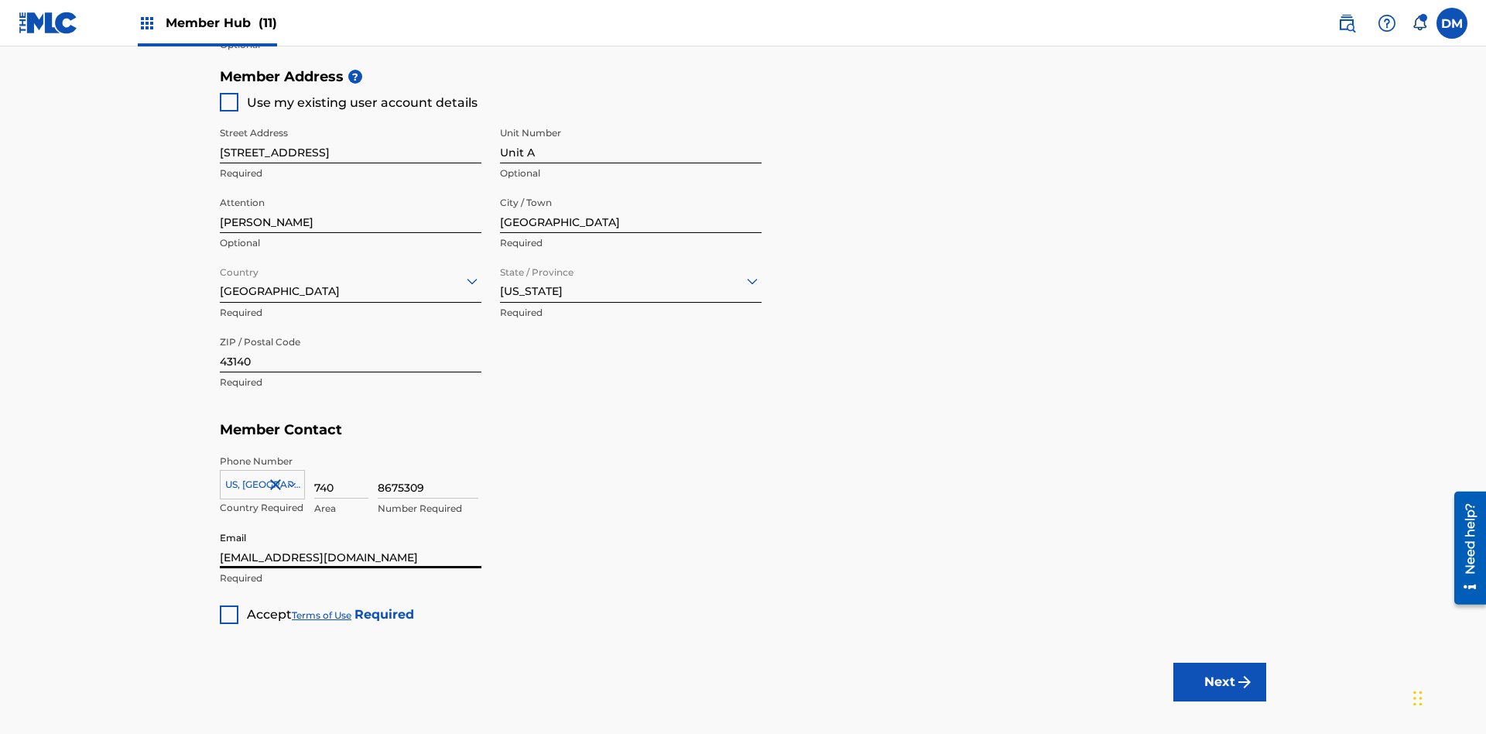
click at [351, 35] on input "ISNI" at bounding box center [351, 13] width 262 height 44
click at [229, 605] on div at bounding box center [229, 614] width 19 height 19
click at [1220, 662] on button "Next" at bounding box center [1219, 681] width 93 height 39
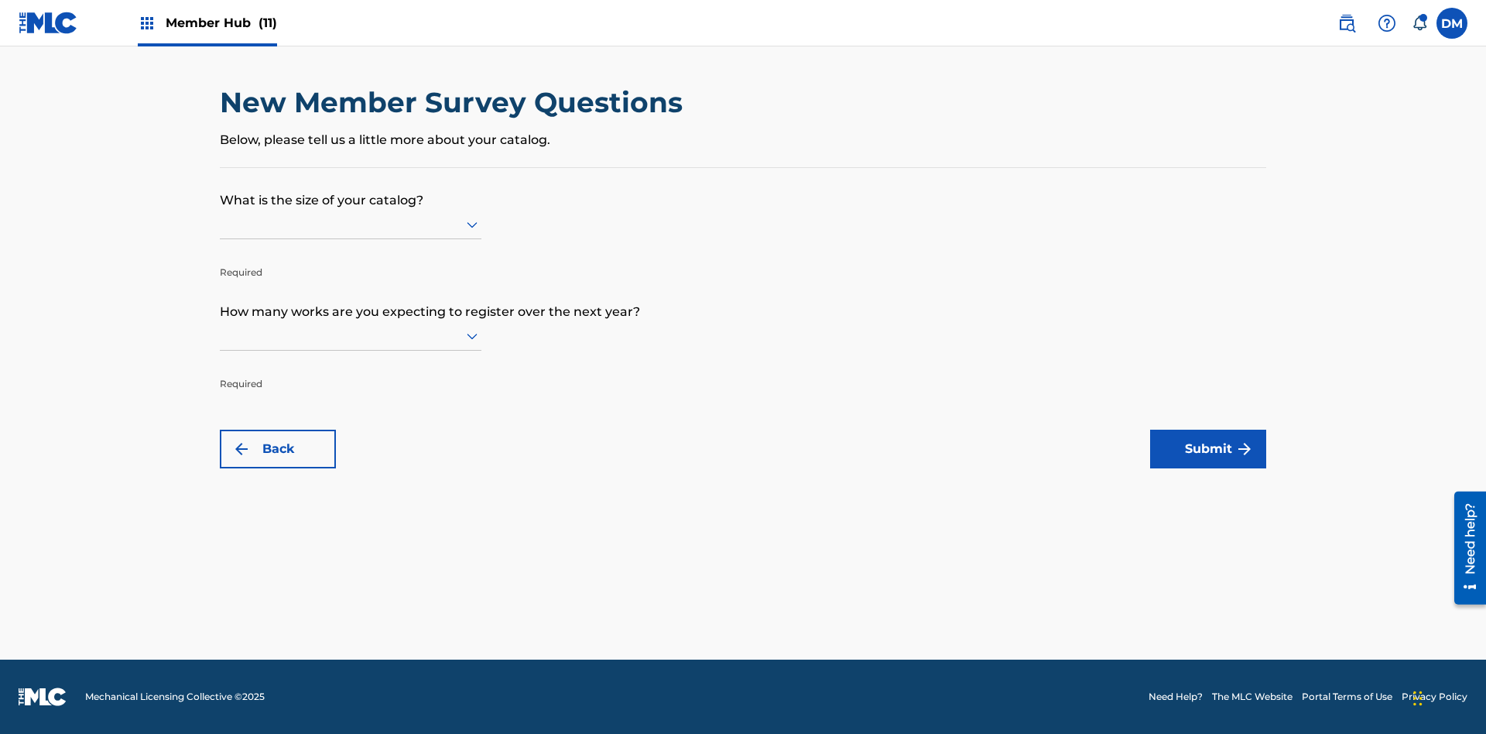
click at [221, 224] on input "text" at bounding box center [221, 224] width 3 height 16
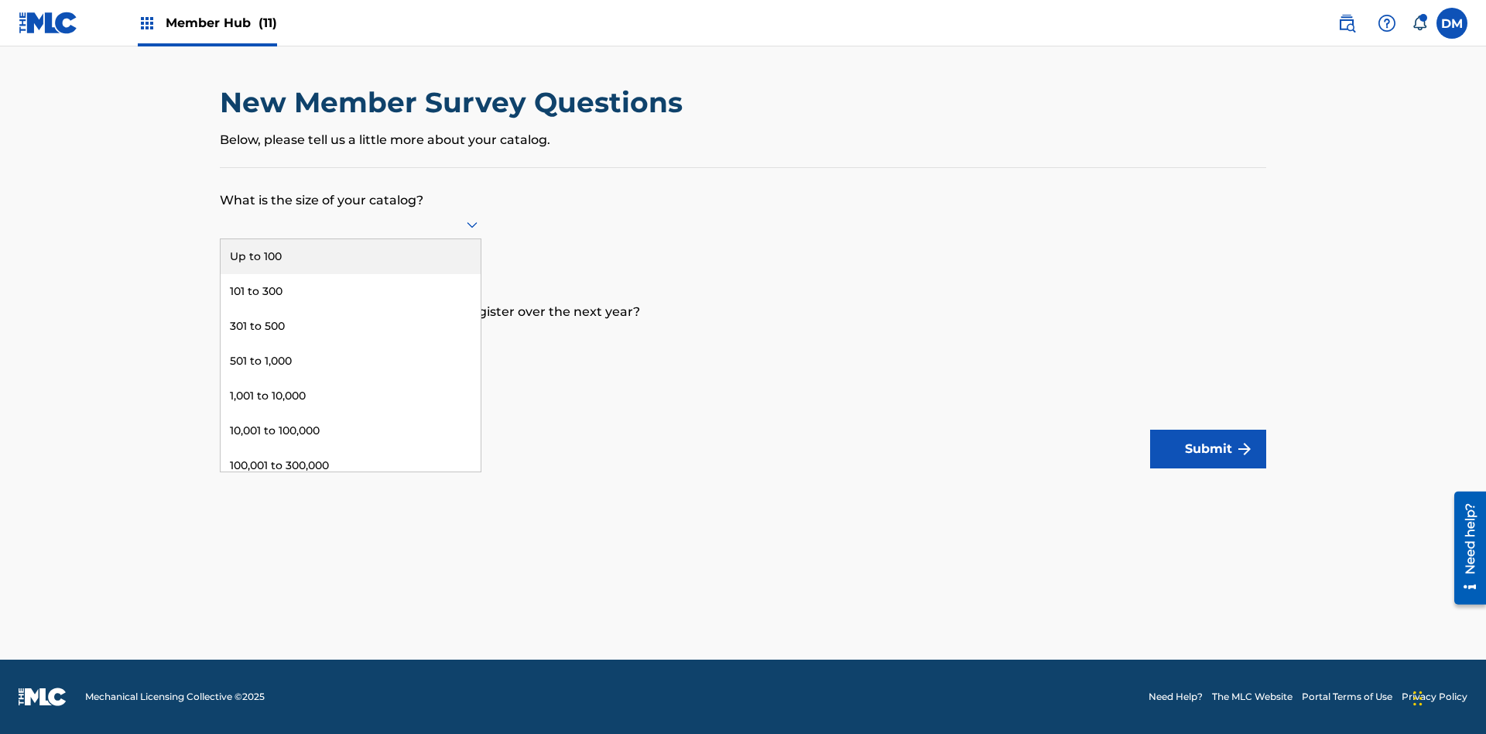
click at [351, 518] on div "Over 500,000" at bounding box center [351, 535] width 260 height 35
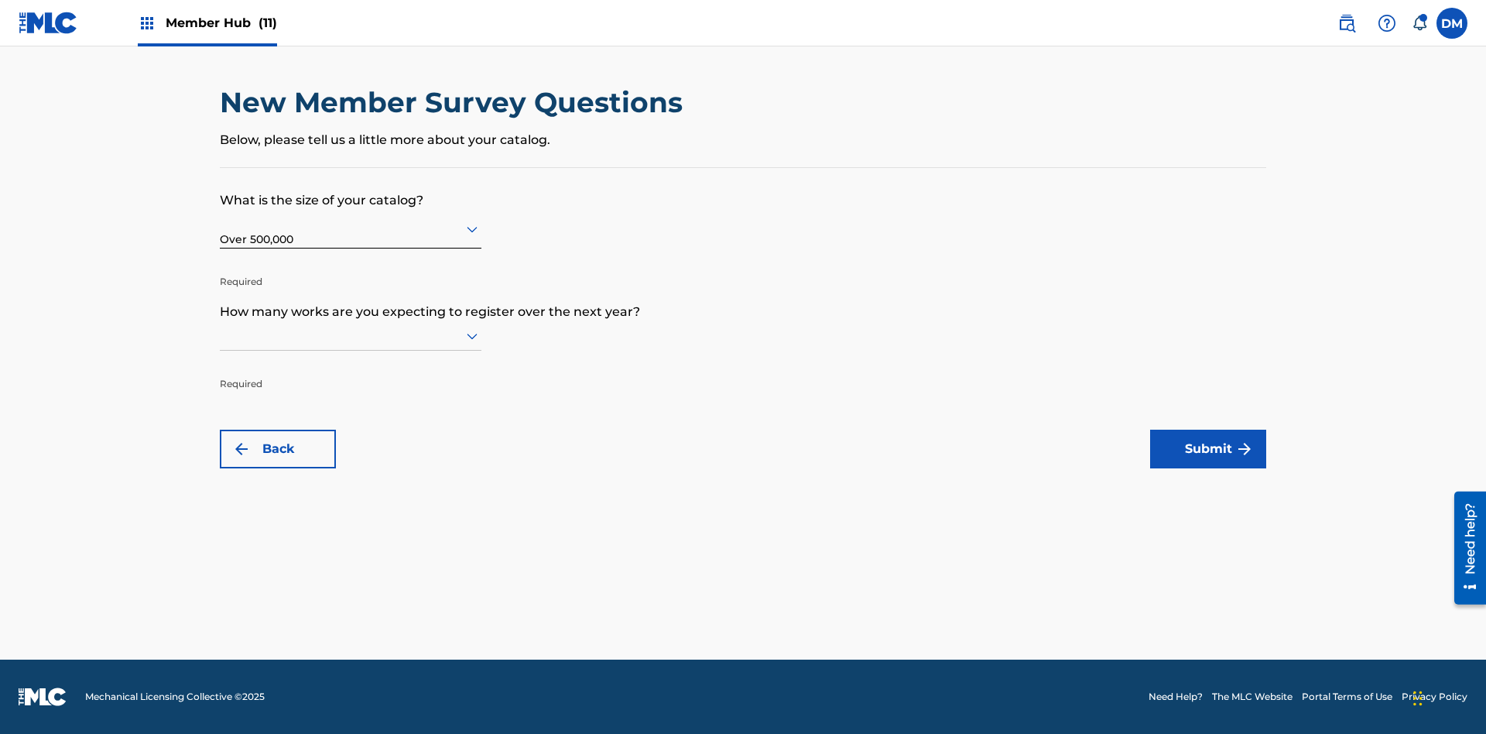
click at [221, 335] on input "text" at bounding box center [221, 335] width 3 height 16
click at [351, 594] on div "301,000 to 500,000" at bounding box center [351, 611] width 260 height 35
click at [1208, 449] on button "Submit" at bounding box center [1208, 448] width 116 height 39
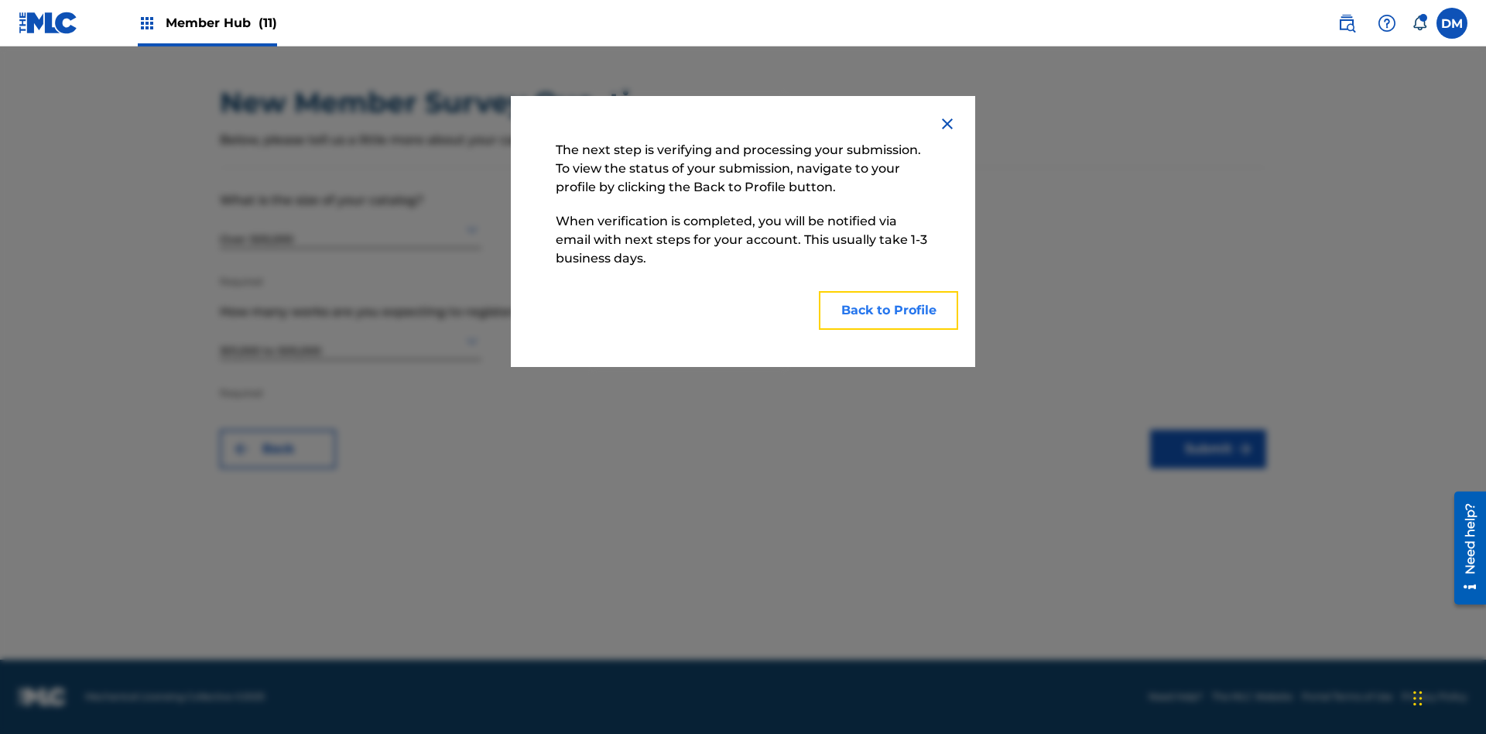
click at [888, 310] on button "Back to Profile" at bounding box center [888, 310] width 139 height 39
